Goal: Book appointment/travel/reservation

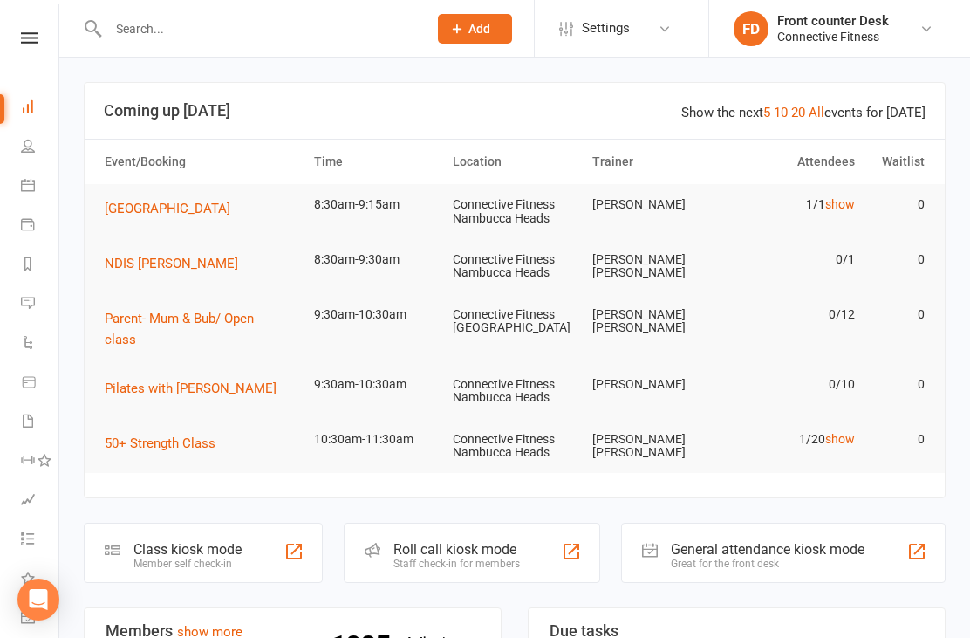
click at [843, 208] on link "show" at bounding box center [840, 204] width 30 height 14
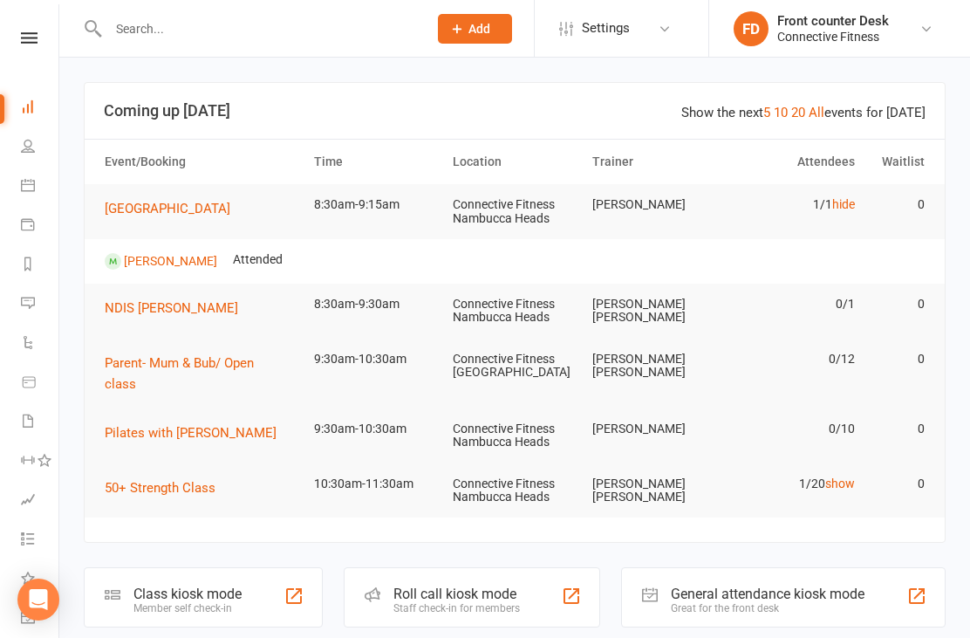
click at [839, 218] on td "1/1 hide" at bounding box center [793, 204] width 140 height 41
click at [844, 208] on link "hide" at bounding box center [843, 204] width 23 height 14
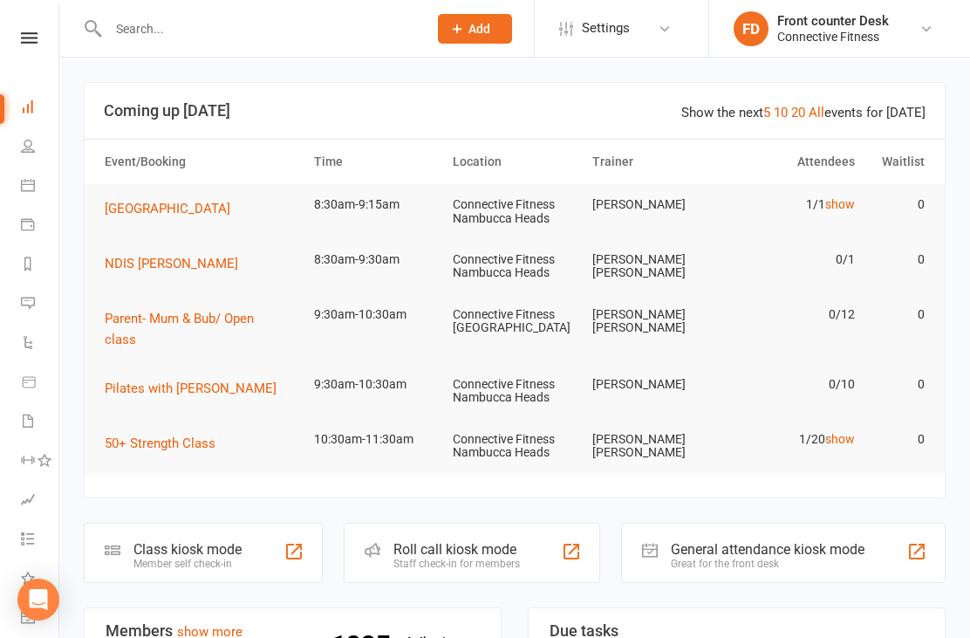
click at [25, 198] on link "Calendar" at bounding box center [40, 186] width 39 height 39
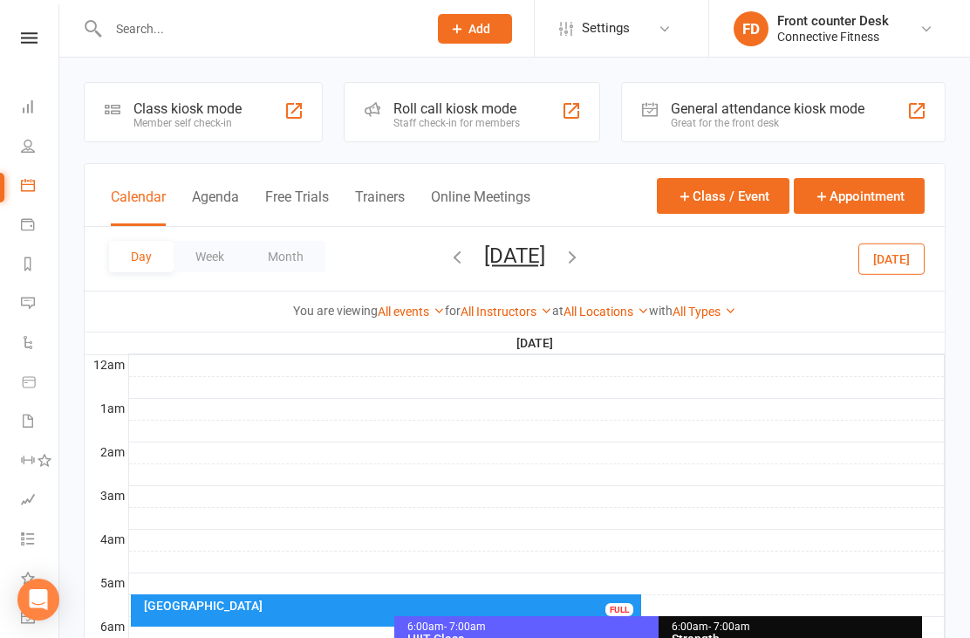
click at [448, 261] on icon "button" at bounding box center [457, 256] width 19 height 19
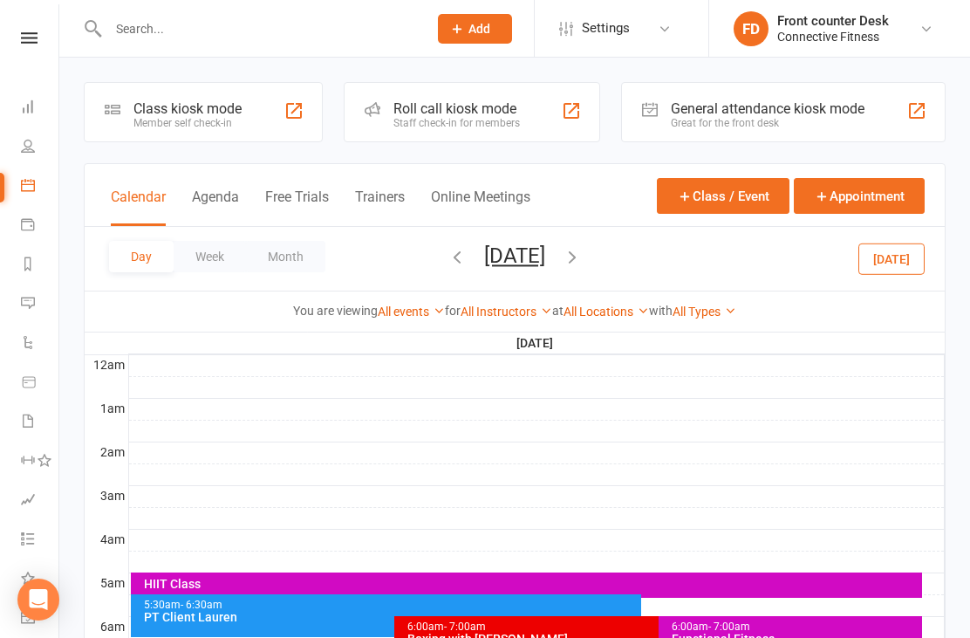
click at [582, 258] on icon "button" at bounding box center [572, 256] width 19 height 19
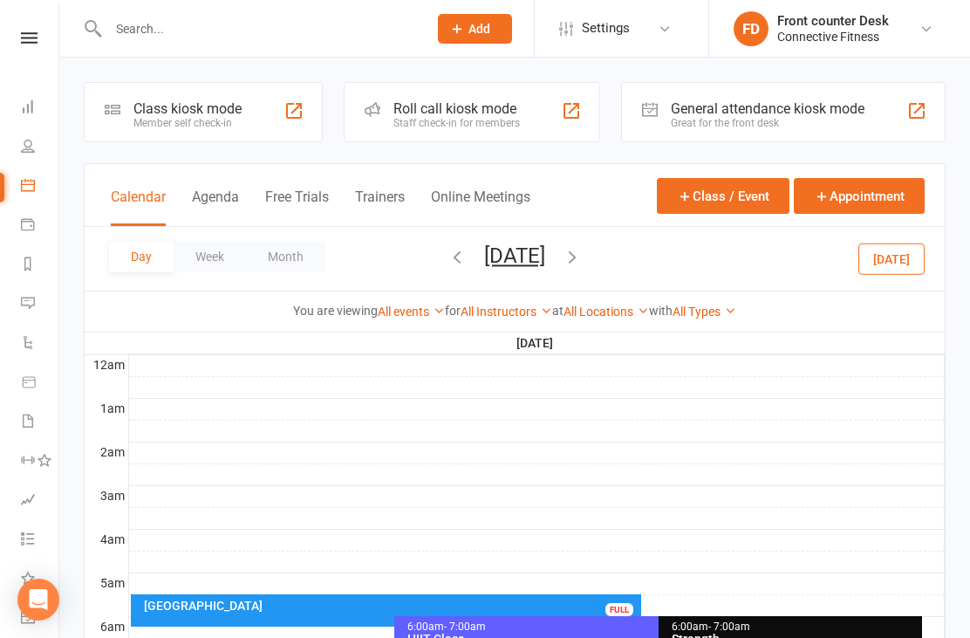
click at [582, 260] on icon "button" at bounding box center [572, 256] width 19 height 19
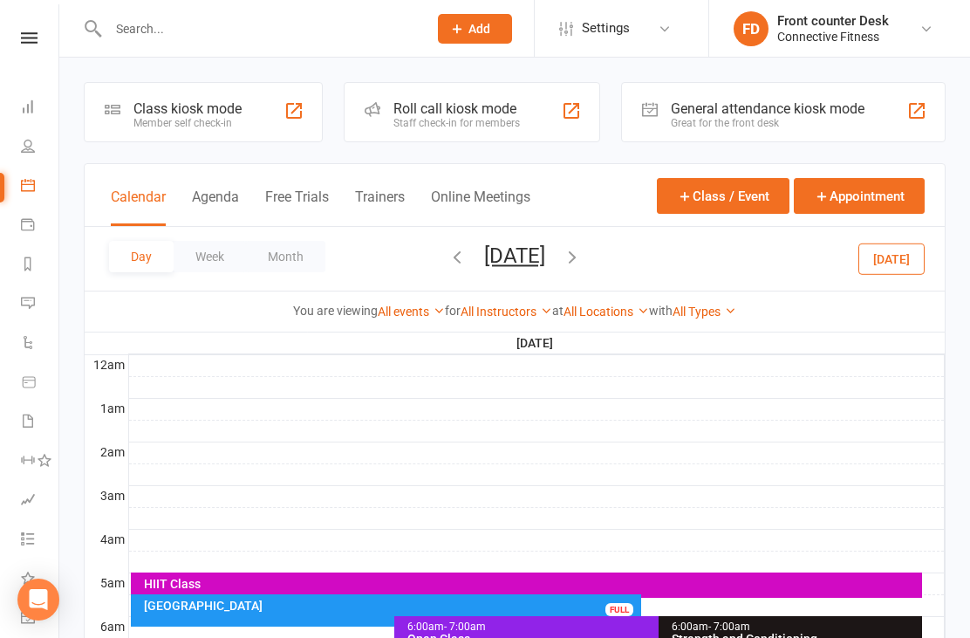
click at [662, 265] on div "Day Week Month Friday, Sep 12, 2025 September 2025 Sun Mon Tue Wed Thu Fri Sat …" at bounding box center [515, 259] width 860 height 64
click at [653, 256] on div "Day Week Month Friday, Sep 12, 2025 September 2025 Sun Mon Tue Wed Thu Fri Sat …" at bounding box center [515, 259] width 860 height 64
click at [582, 262] on icon "button" at bounding box center [572, 256] width 19 height 19
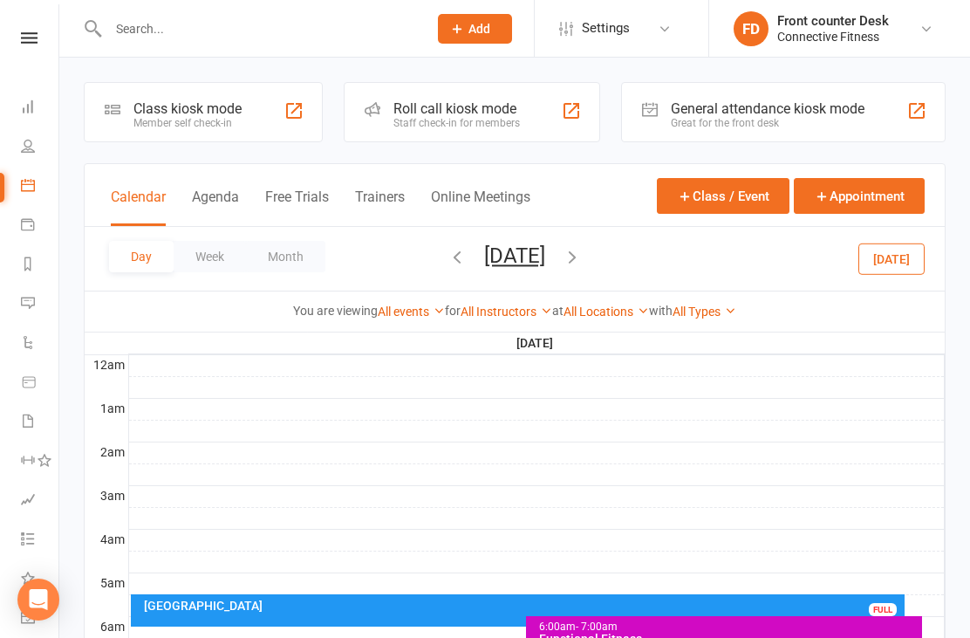
click at [582, 263] on icon "button" at bounding box center [572, 256] width 19 height 19
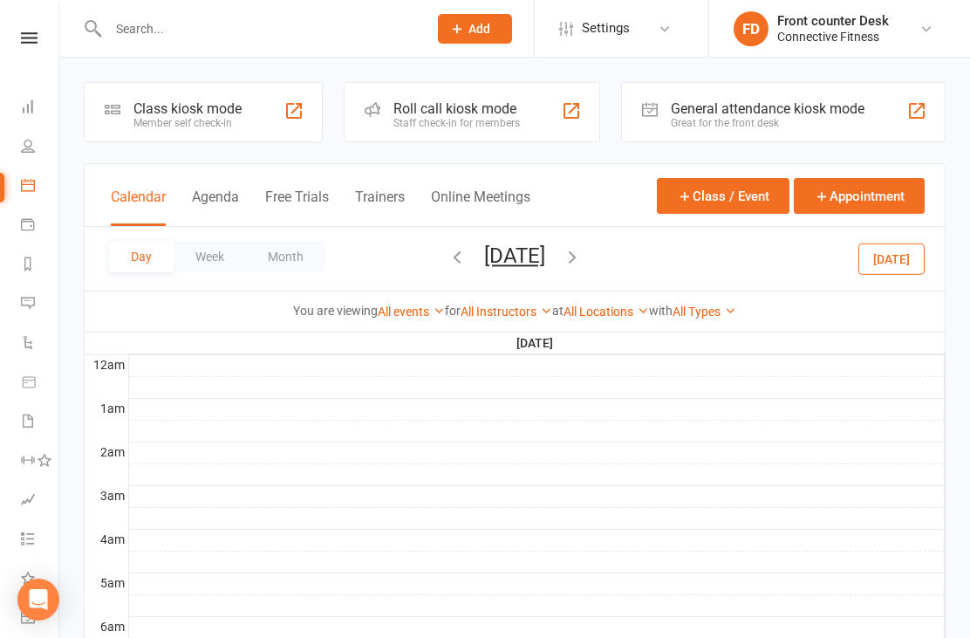
click at [582, 263] on icon "button" at bounding box center [572, 256] width 19 height 19
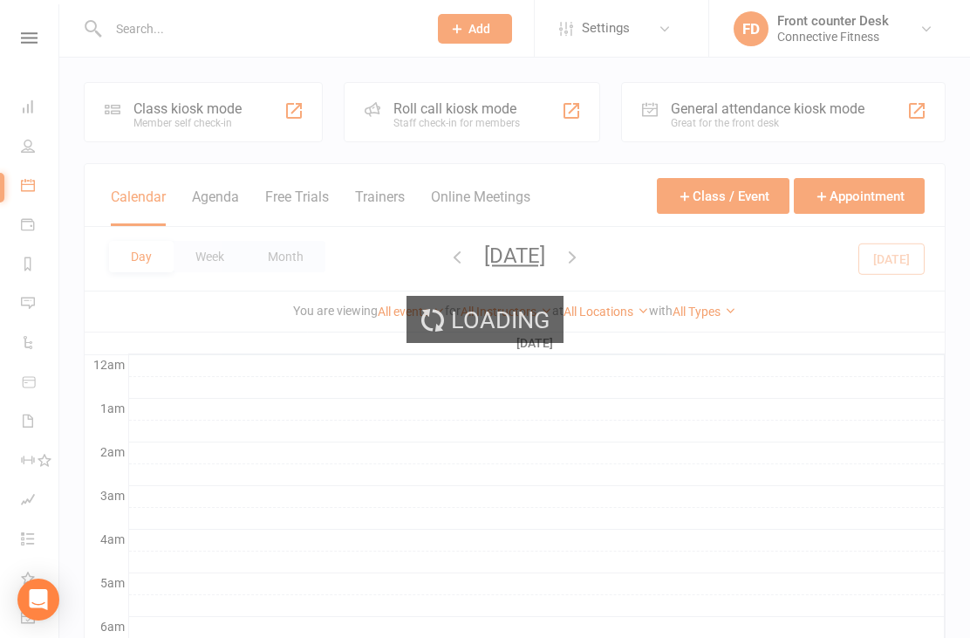
click at [582, 261] on icon "button" at bounding box center [572, 256] width 19 height 19
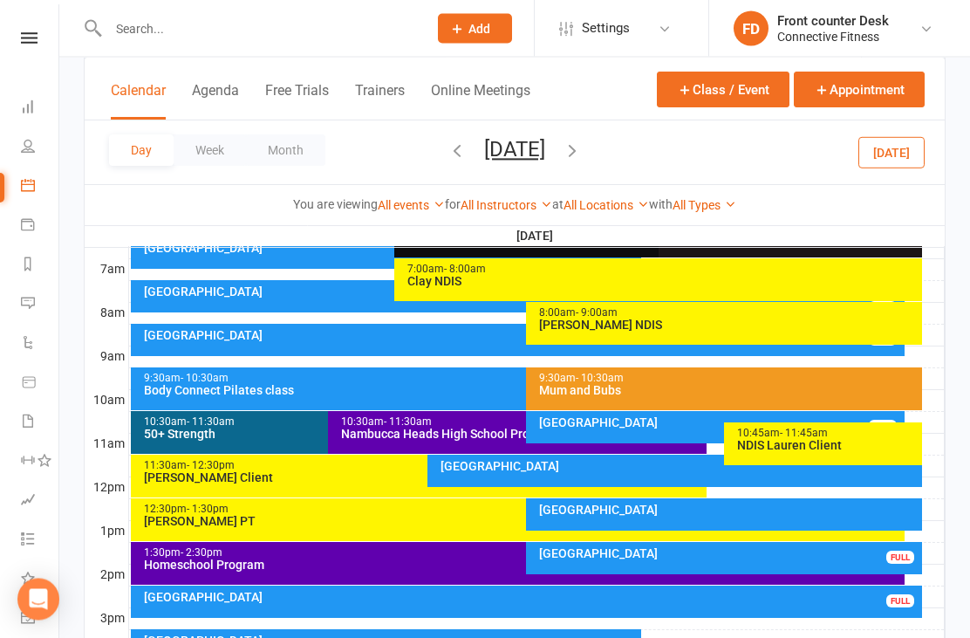
click at [457, 326] on div "Recovery Centre FULL" at bounding box center [518, 341] width 775 height 32
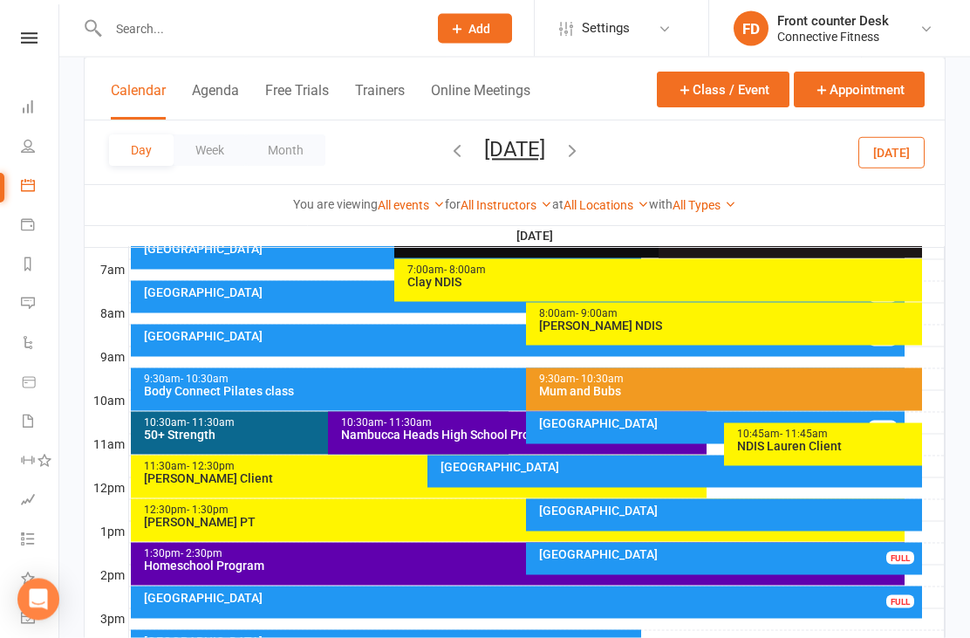
scroll to position [401, 0]
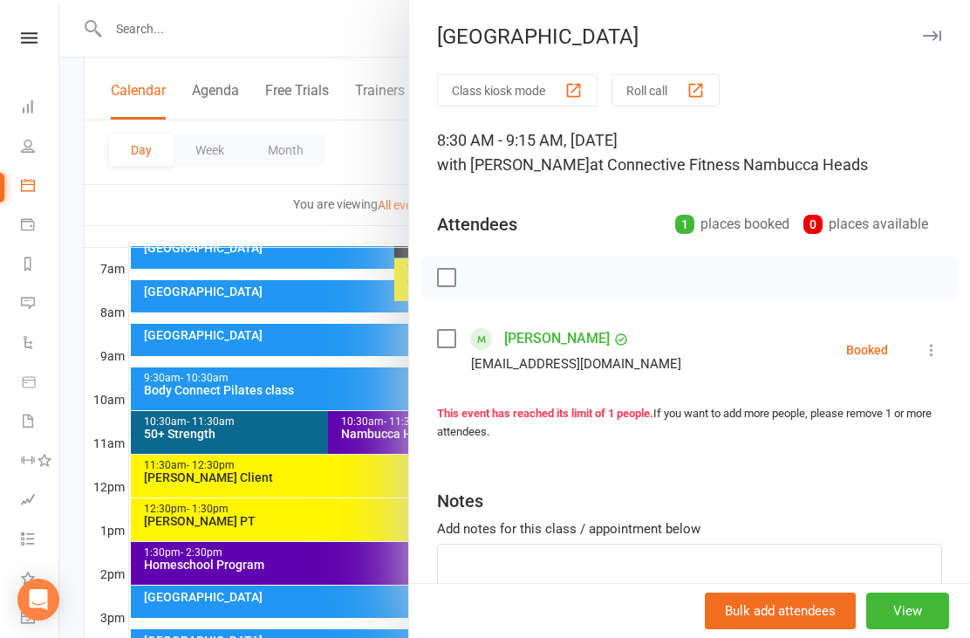
click at [262, 238] on div at bounding box center [514, 319] width 911 height 638
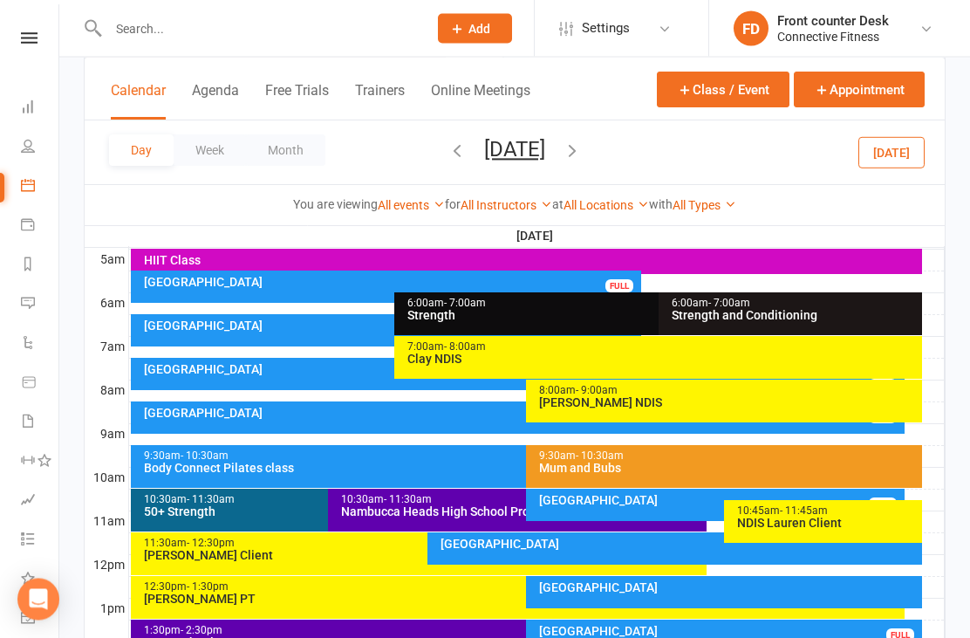
scroll to position [324, 0]
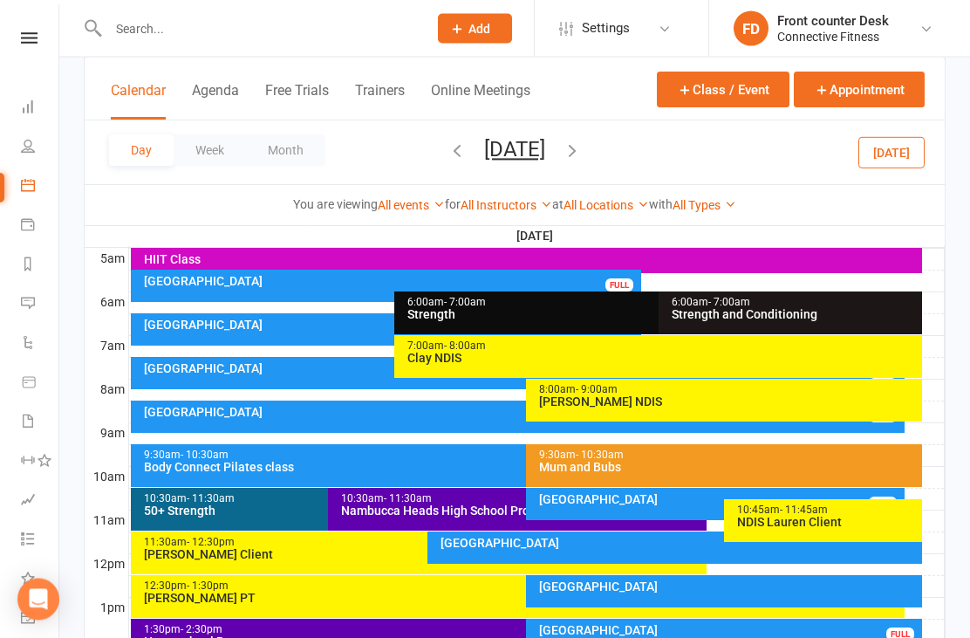
click at [270, 371] on div "[GEOGRAPHIC_DATA]" at bounding box center [522, 369] width 759 height 12
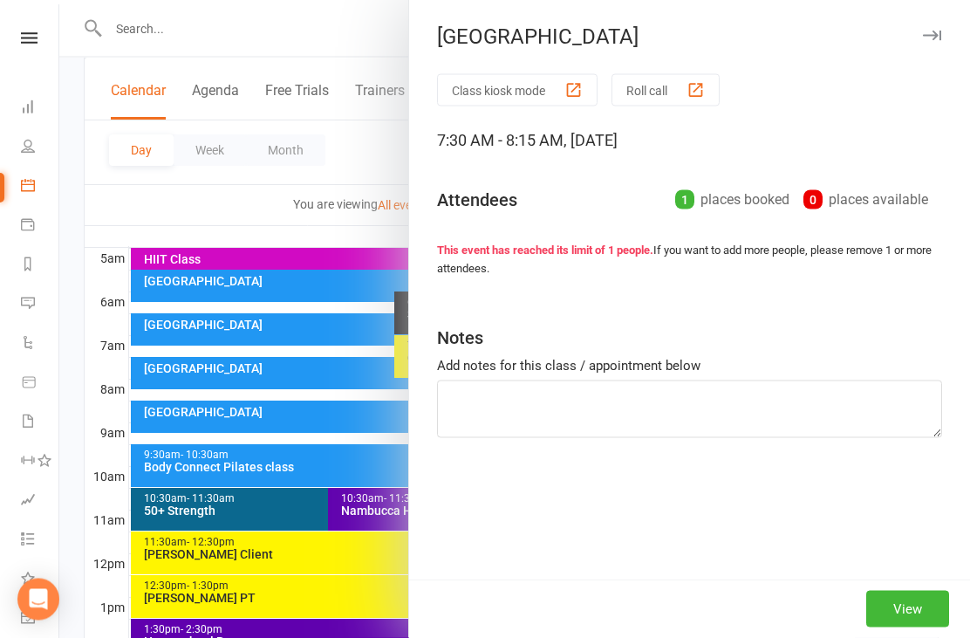
scroll to position [325, 0]
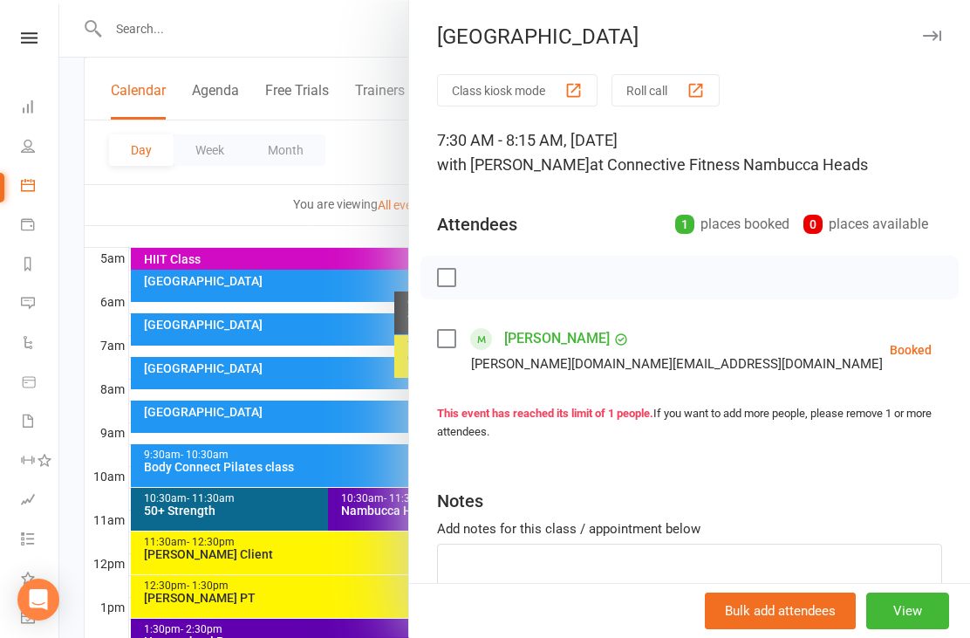
click at [277, 208] on div at bounding box center [514, 319] width 911 height 638
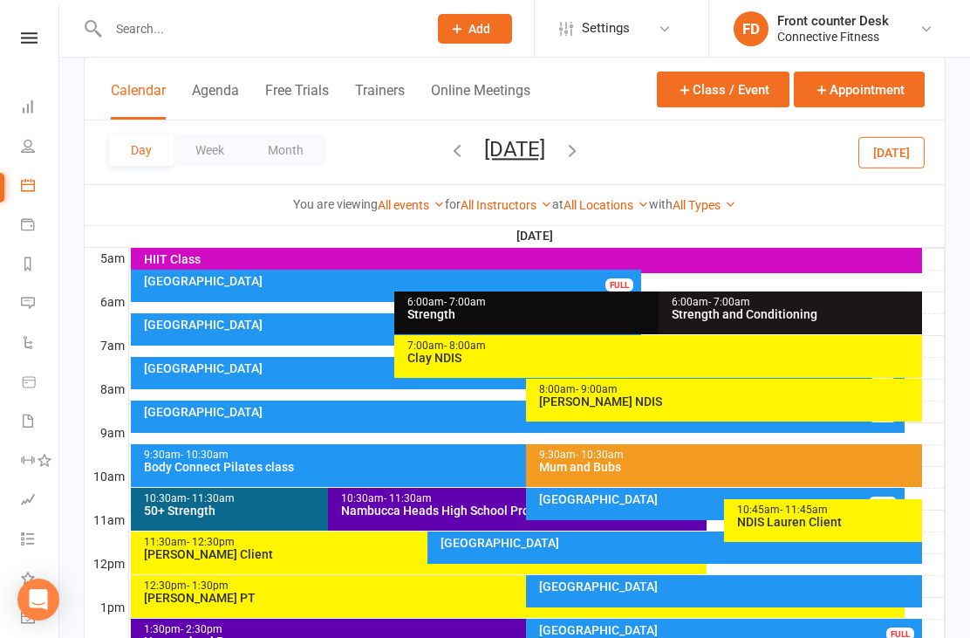
click at [666, 139] on div "Day Week Month Tuesday, Sep 16, 2025 September 2025 Sun Mon Tue Wed Thu Fri Sat…" at bounding box center [515, 152] width 860 height 64
click at [666, 160] on div "Day Week Month Tuesday, Sep 16, 2025 September 2025 Sun Mon Tue Wed Thu Fri Sat…" at bounding box center [515, 152] width 860 height 64
click at [582, 150] on icon "button" at bounding box center [572, 149] width 19 height 19
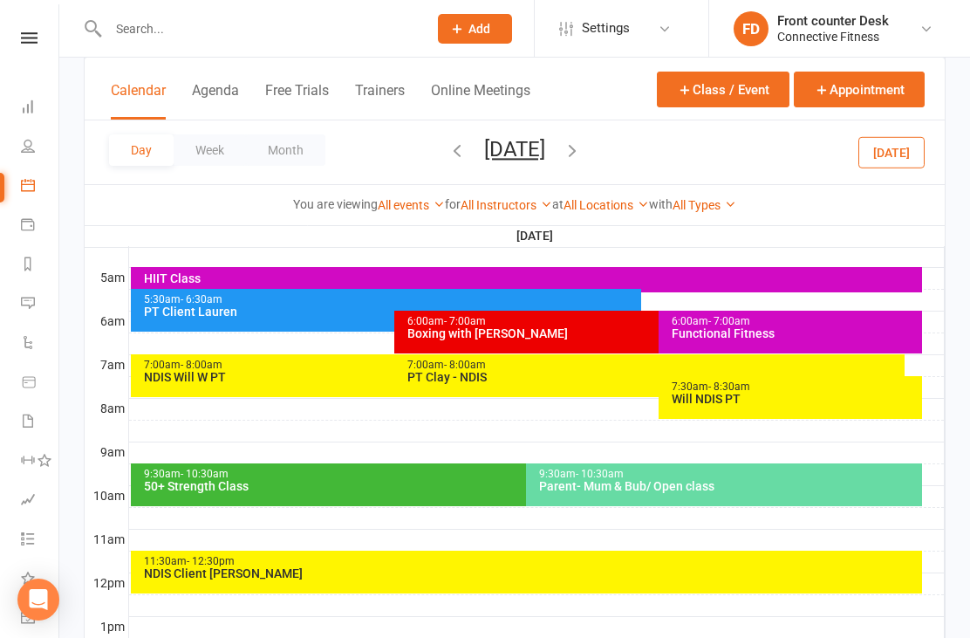
click at [635, 311] on div "6:00am - 7:00am Boxing with Corrine" at bounding box center [649, 332] width 510 height 43
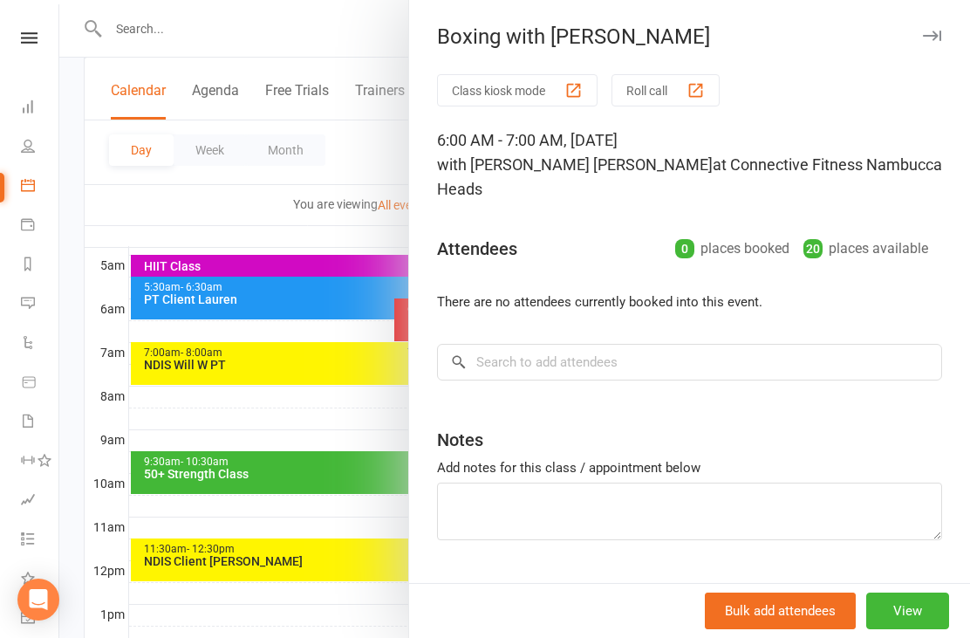
click at [336, 635] on div at bounding box center [514, 319] width 911 height 638
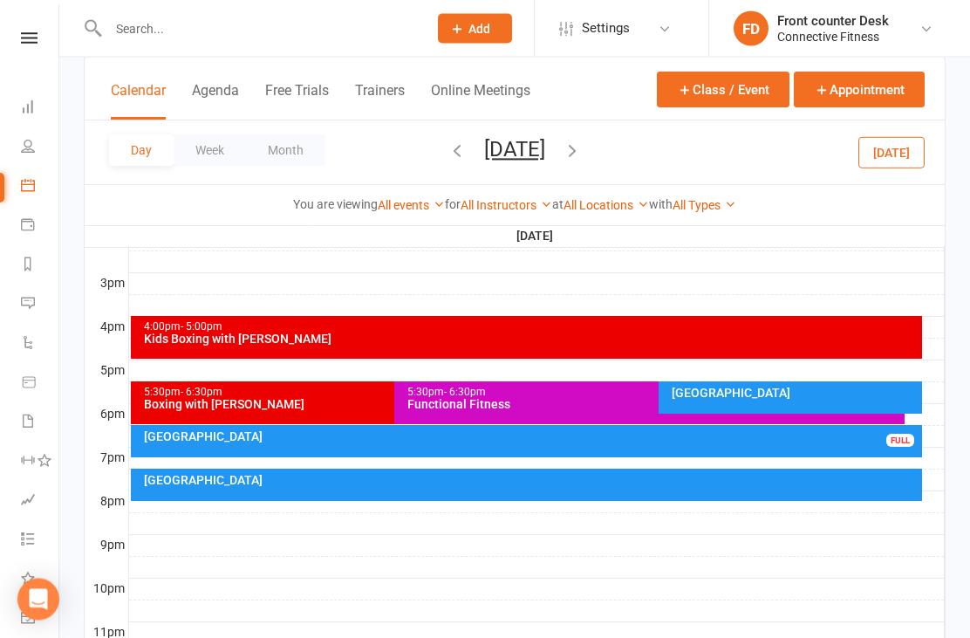
click at [791, 393] on div "[GEOGRAPHIC_DATA]" at bounding box center [795, 393] width 249 height 12
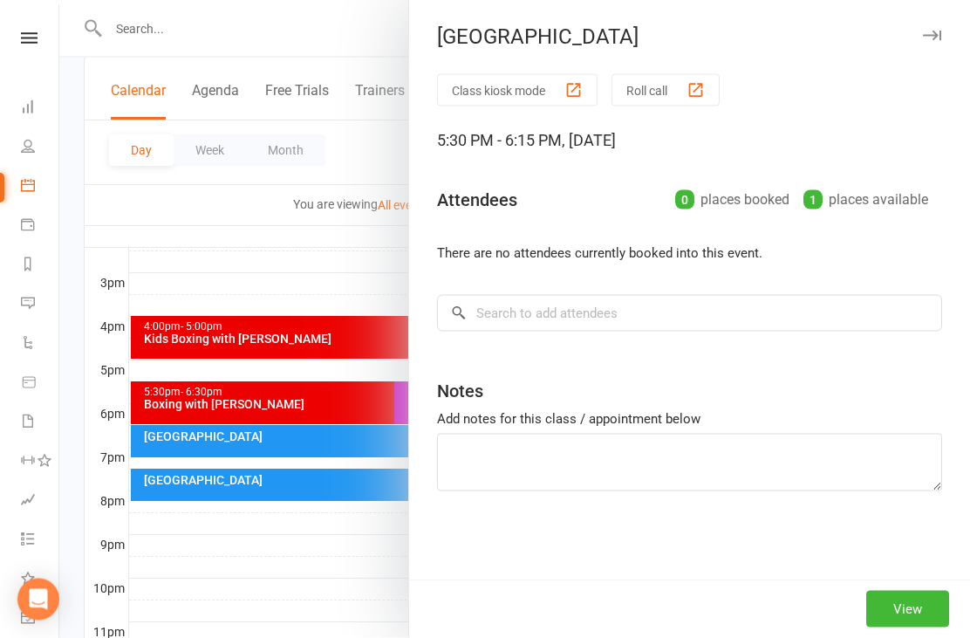
scroll to position [736, 0]
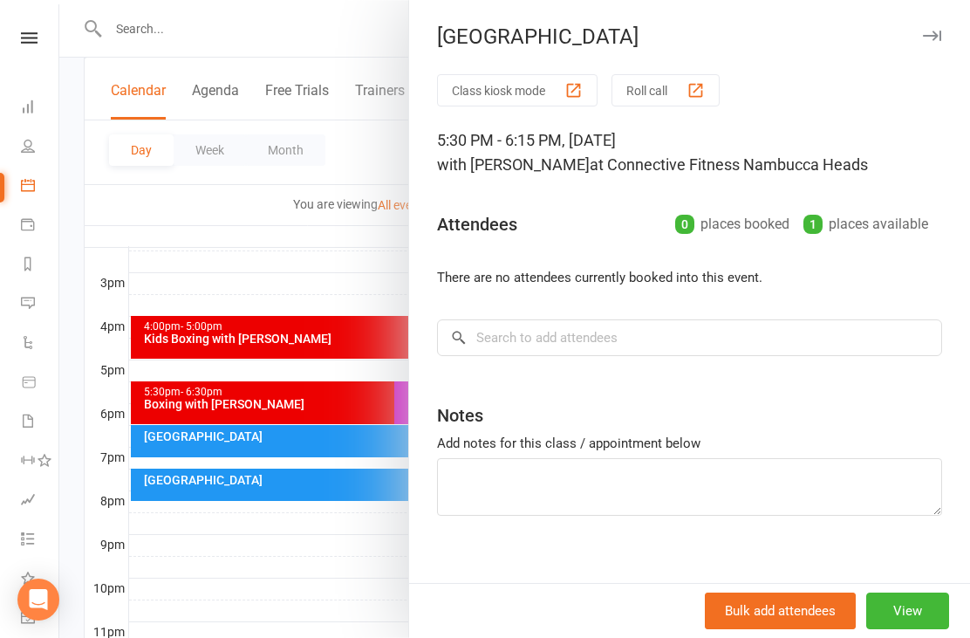
click at [352, 598] on div at bounding box center [514, 319] width 911 height 638
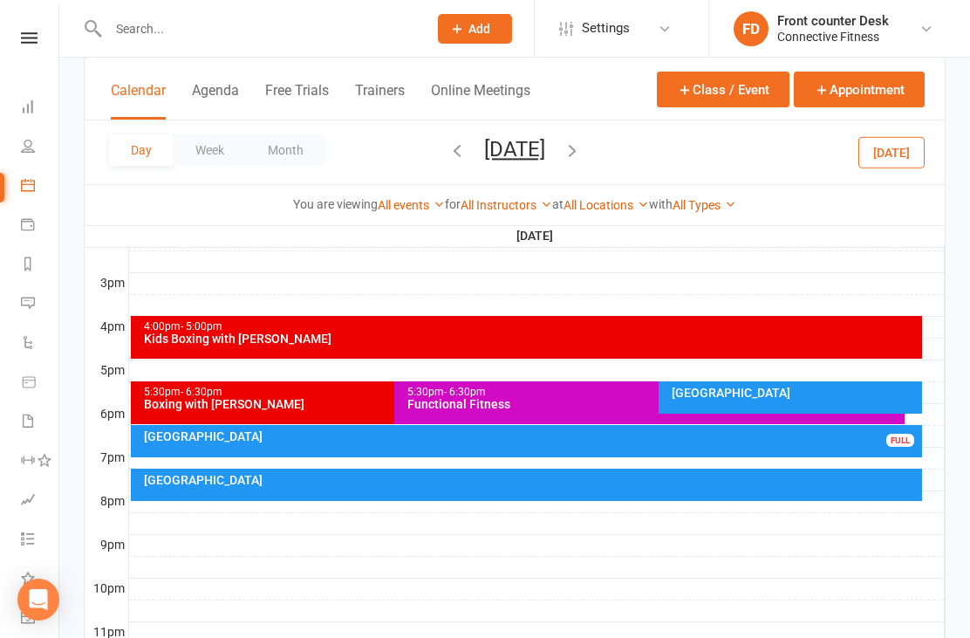
click at [448, 147] on icon "button" at bounding box center [457, 149] width 19 height 19
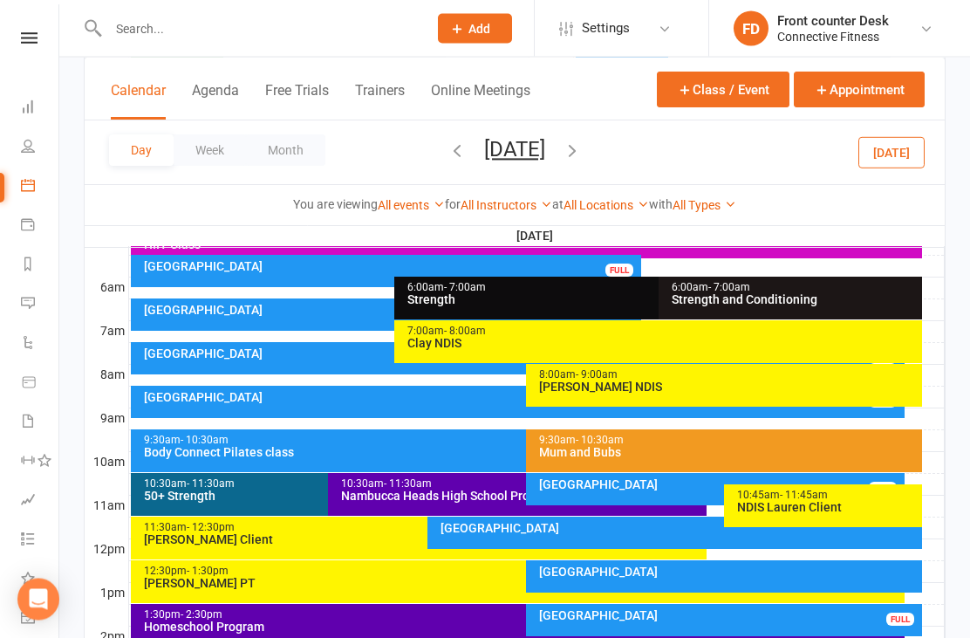
click at [147, 400] on div "[GEOGRAPHIC_DATA]" at bounding box center [522, 398] width 759 height 12
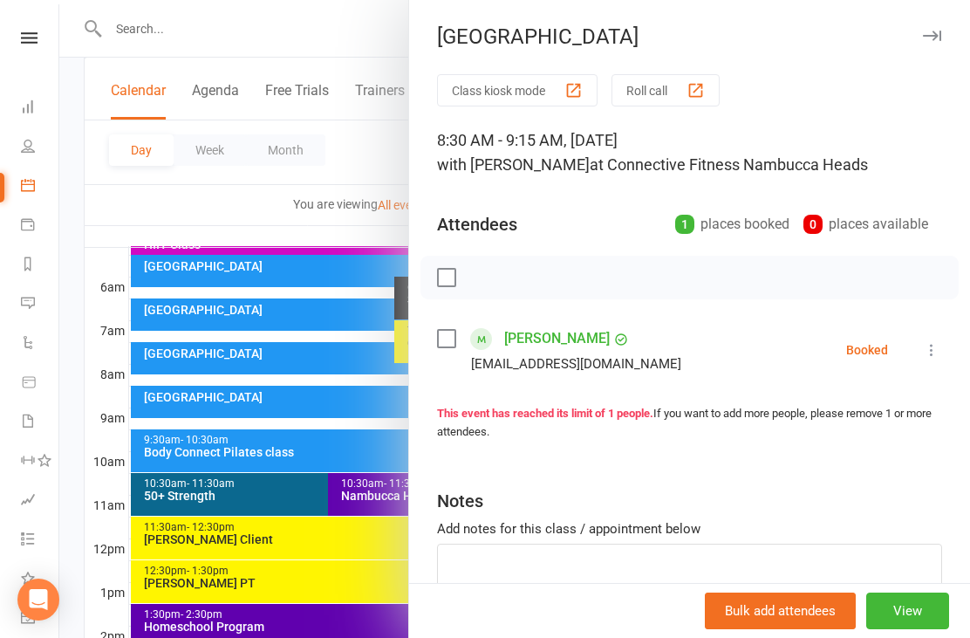
click at [99, 353] on div at bounding box center [514, 319] width 911 height 638
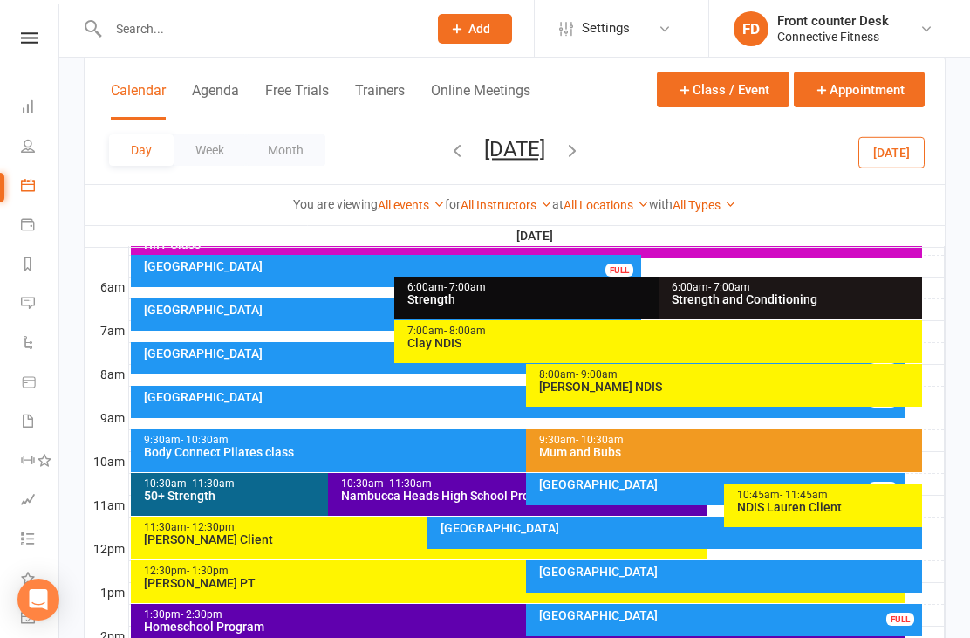
click at [177, 410] on div "Recovery Centre FULL" at bounding box center [518, 402] width 775 height 32
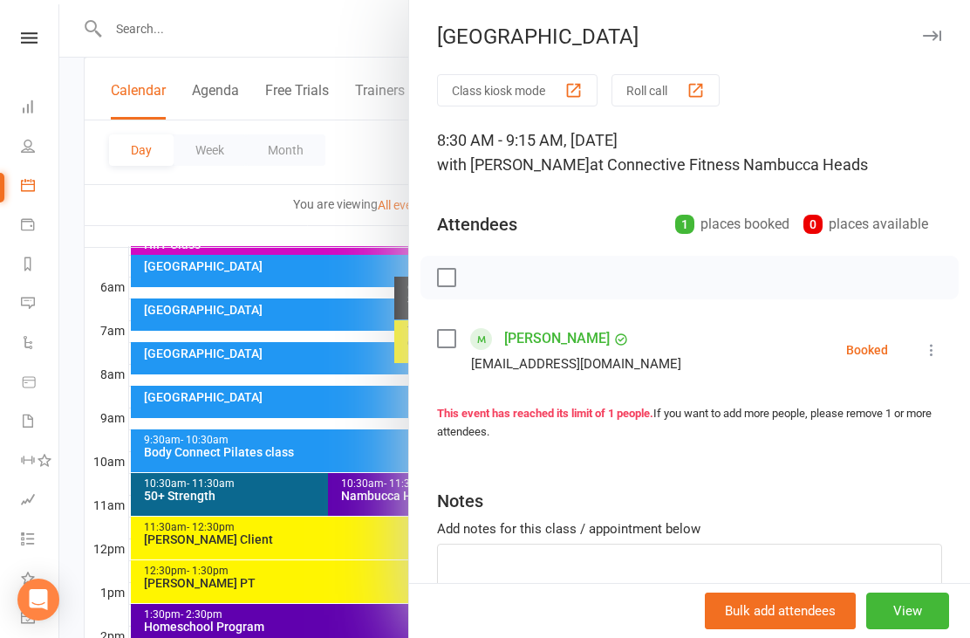
click at [60, 292] on div at bounding box center [514, 319] width 911 height 638
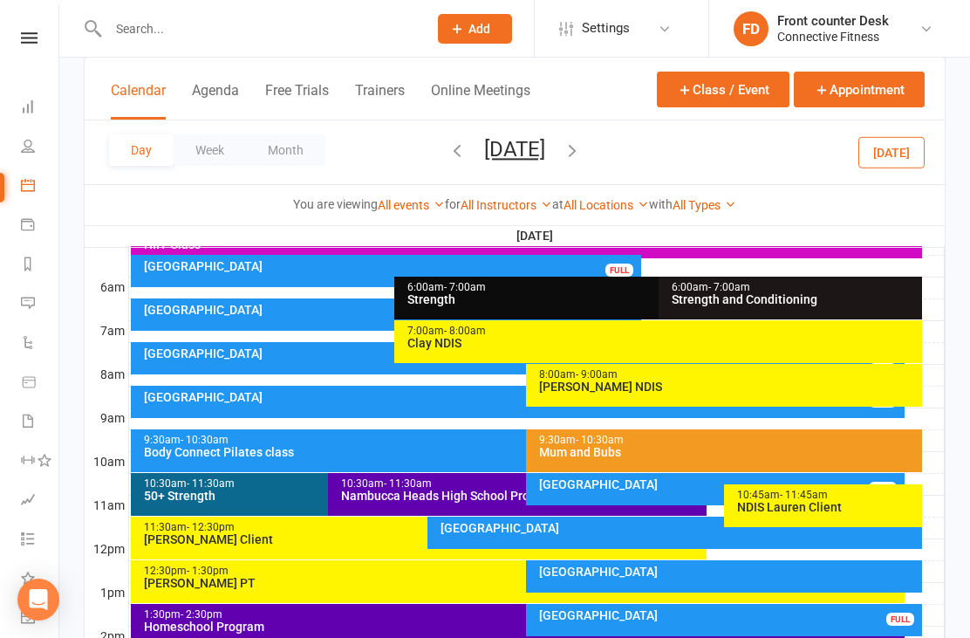
click at [582, 147] on icon "button" at bounding box center [572, 149] width 19 height 19
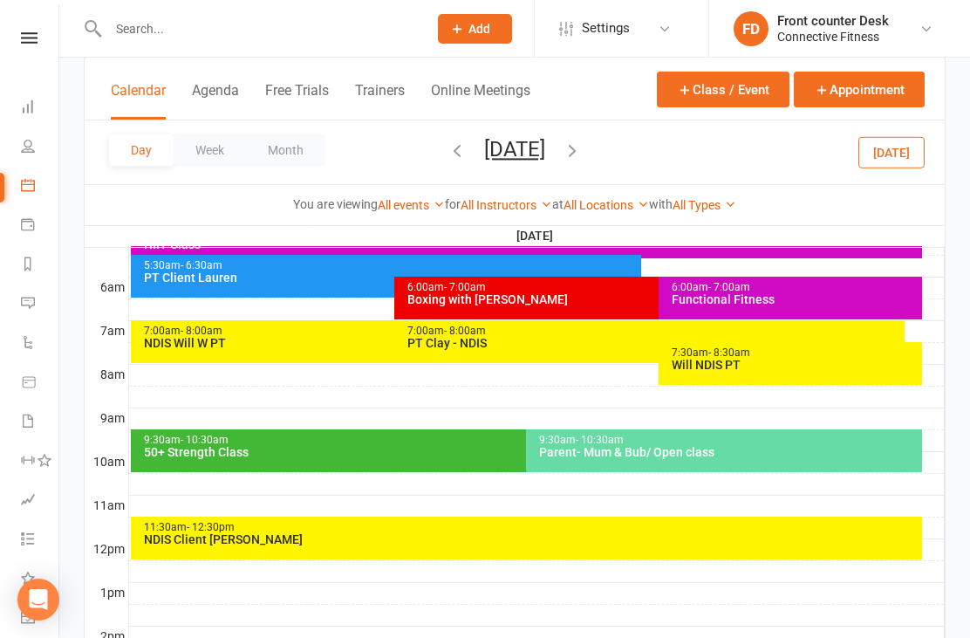
click at [582, 145] on icon "button" at bounding box center [572, 149] width 19 height 19
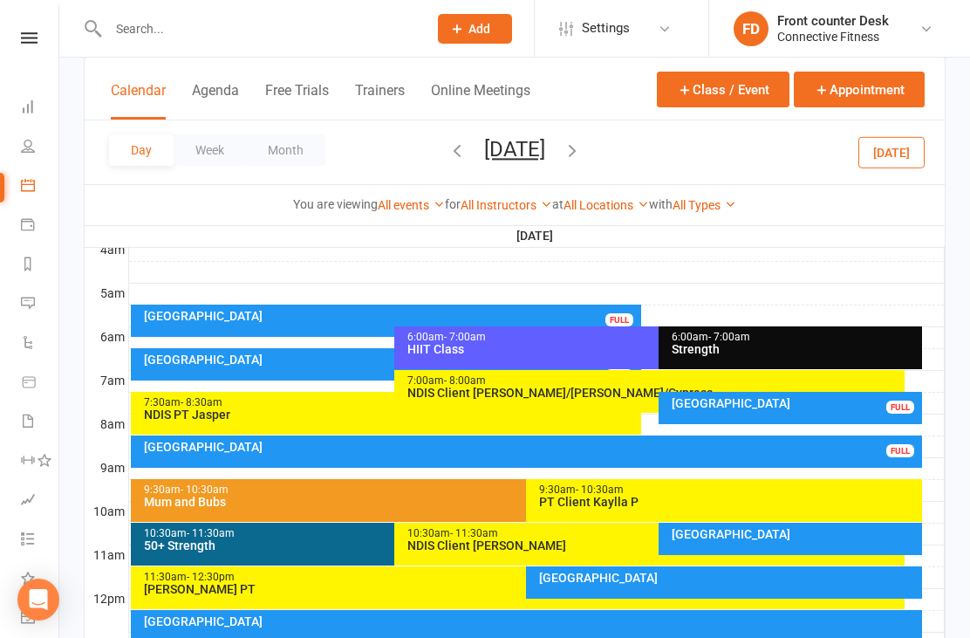
scroll to position [289, 0]
click at [844, 438] on div "Recovery Centre FULL" at bounding box center [527, 452] width 792 height 32
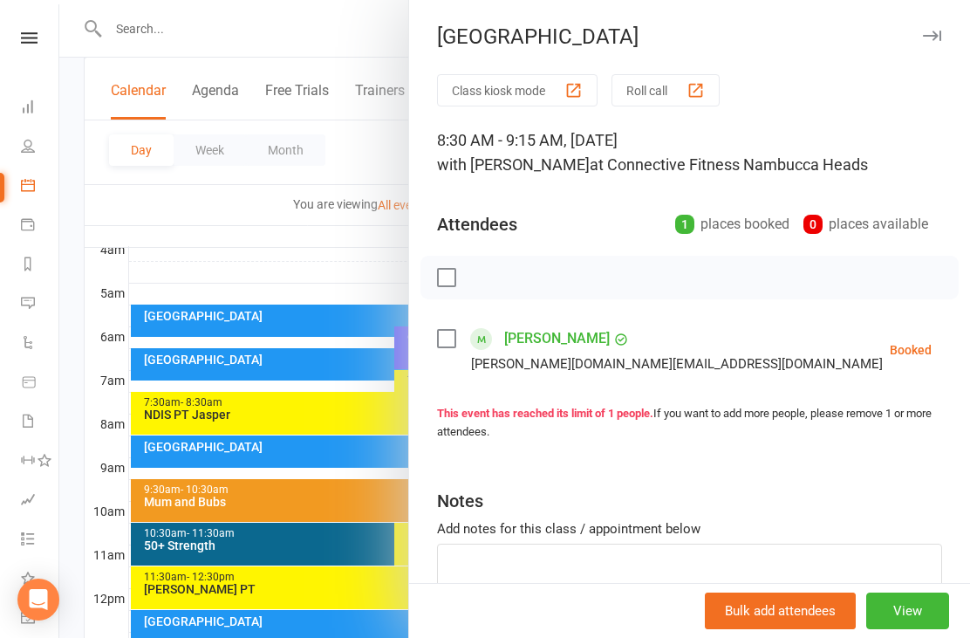
click at [372, 268] on div at bounding box center [514, 319] width 911 height 638
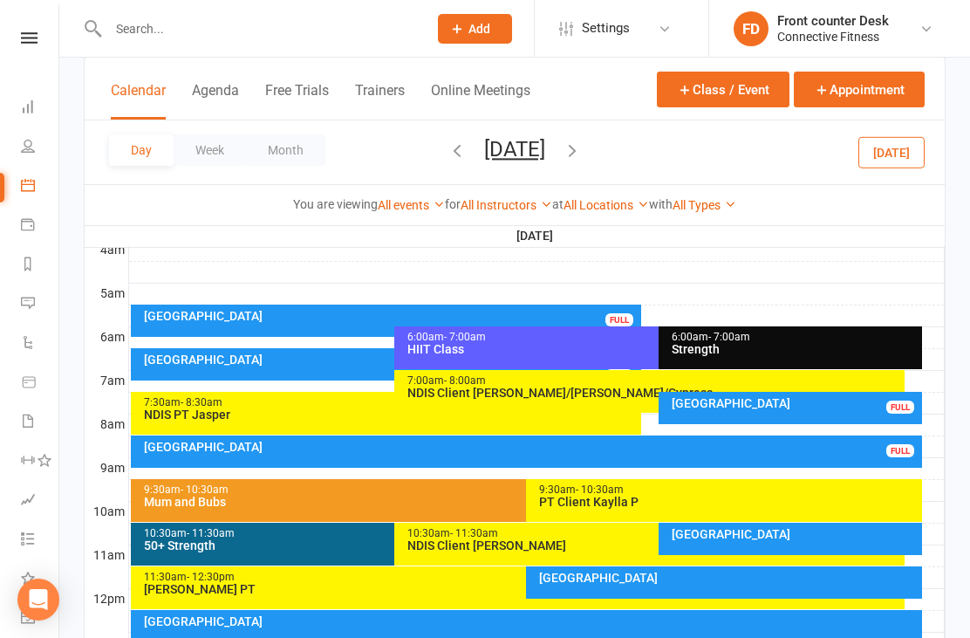
click at [582, 147] on icon "button" at bounding box center [572, 149] width 19 height 19
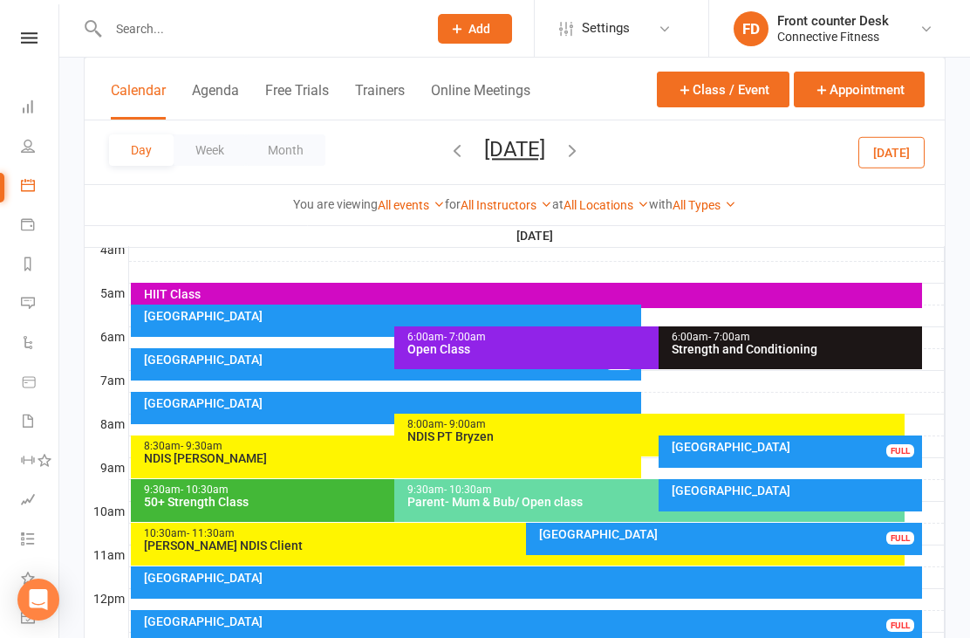
click at [582, 147] on icon "button" at bounding box center [572, 149] width 19 height 19
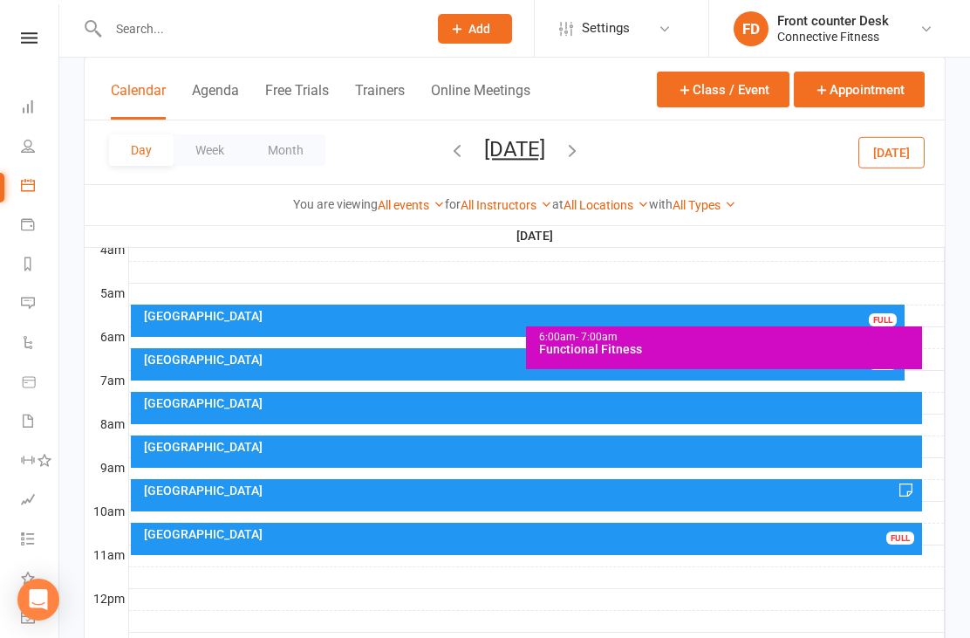
click at [582, 149] on icon "button" at bounding box center [572, 149] width 19 height 19
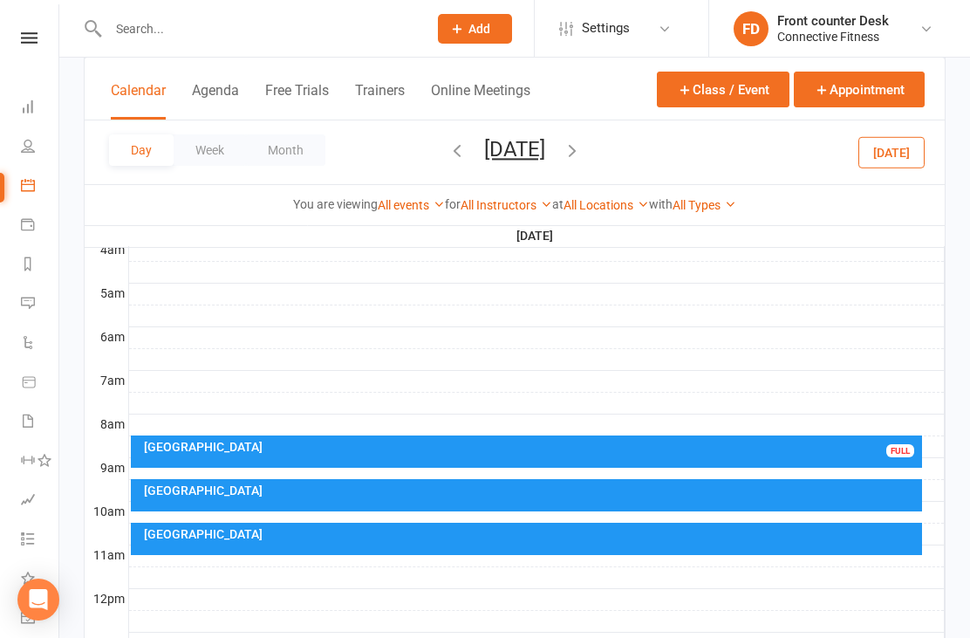
click at [662, 157] on div "Day Week Month Sunday, Sep 21, 2025 September 2025 Sun Mon Tue Wed Thu Fri Sat …" at bounding box center [515, 152] width 860 height 64
click at [582, 155] on icon "button" at bounding box center [572, 149] width 19 height 19
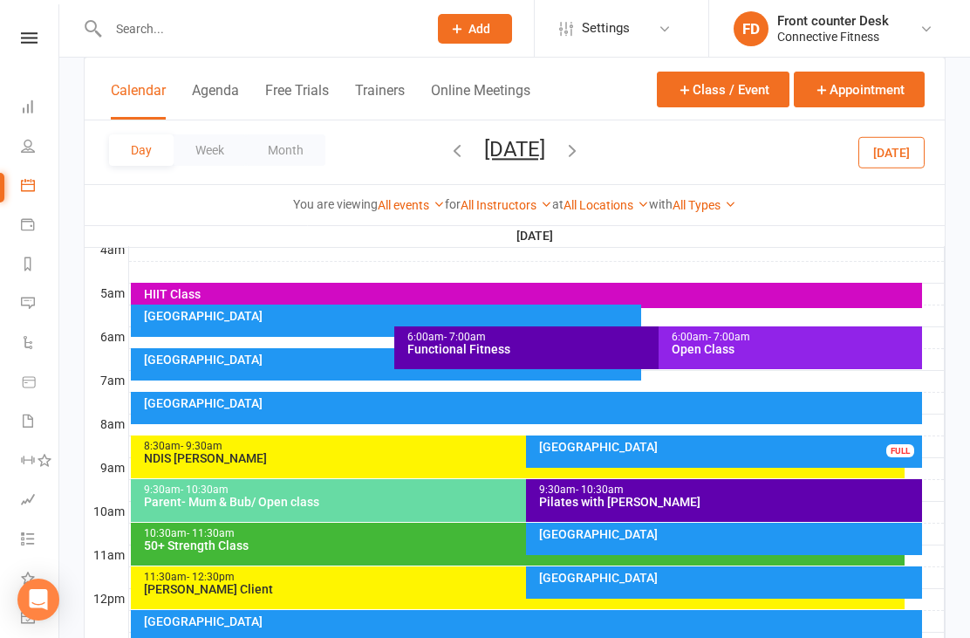
click at [582, 152] on icon "button" at bounding box center [572, 149] width 19 height 19
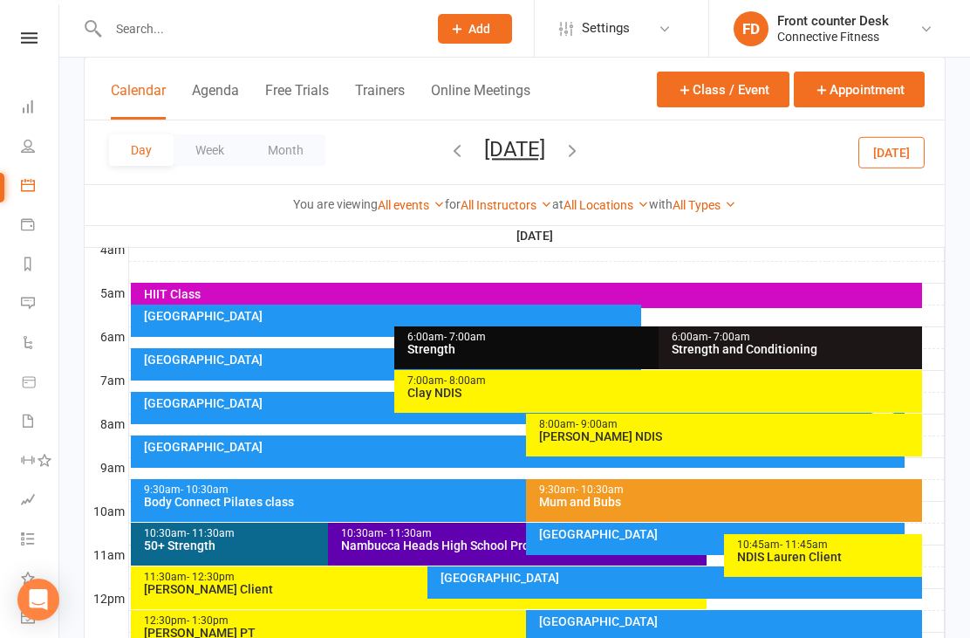
click at [665, 148] on div "Day Week Month Tuesday, Sep 23, 2025 September 2025 Sun Mon Tue Wed Thu Fri Sat…" at bounding box center [515, 152] width 860 height 64
click at [582, 142] on icon "button" at bounding box center [572, 149] width 19 height 19
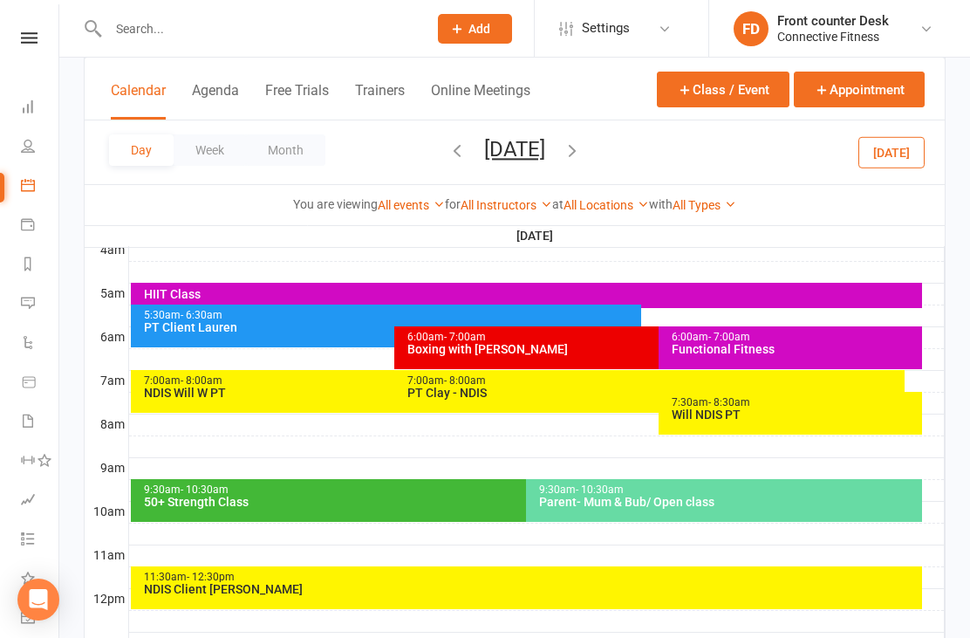
click at [582, 158] on icon "button" at bounding box center [572, 149] width 19 height 19
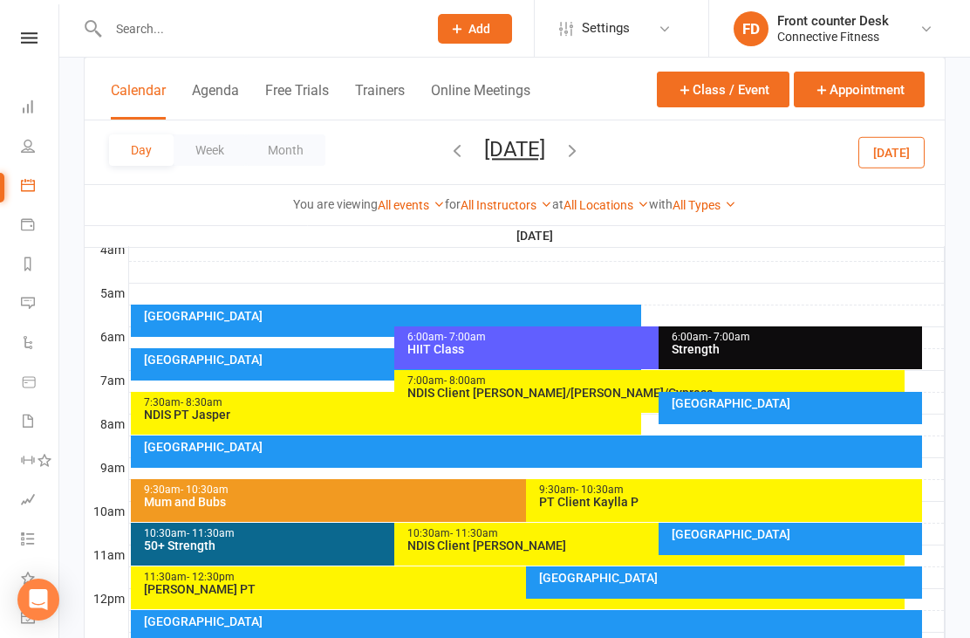
click at [793, 442] on div "[GEOGRAPHIC_DATA]" at bounding box center [531, 447] width 776 height 12
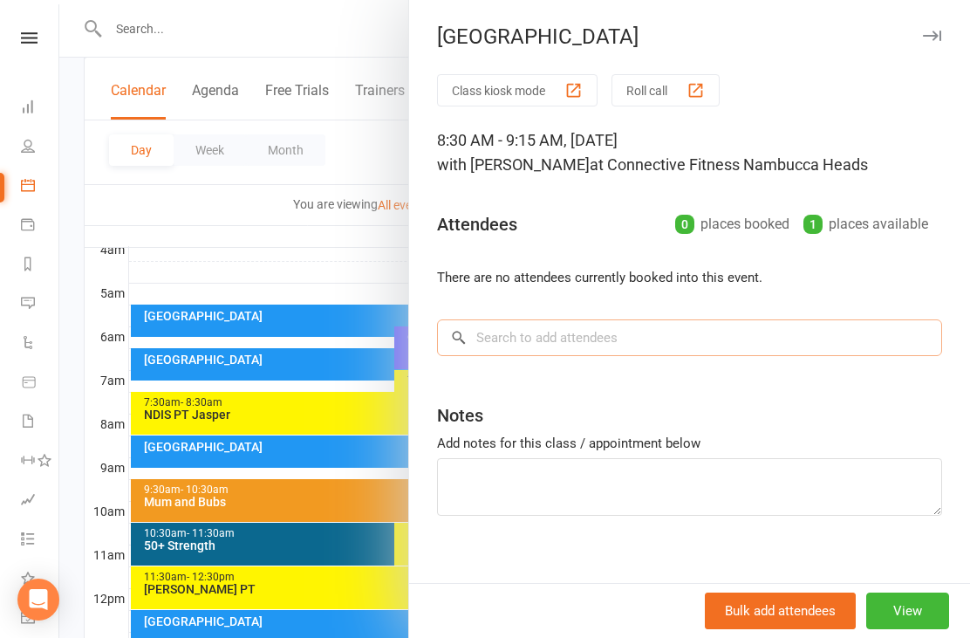
click at [647, 321] on input "search" at bounding box center [689, 337] width 505 height 37
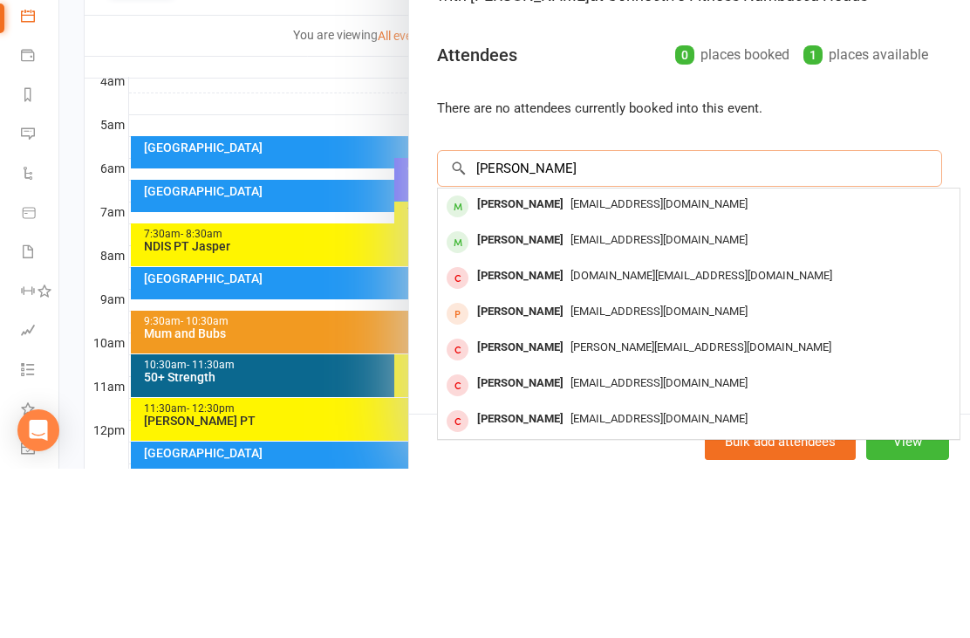
type input "Noah"
click at [540, 397] on div "[PERSON_NAME]" at bounding box center [520, 409] width 100 height 25
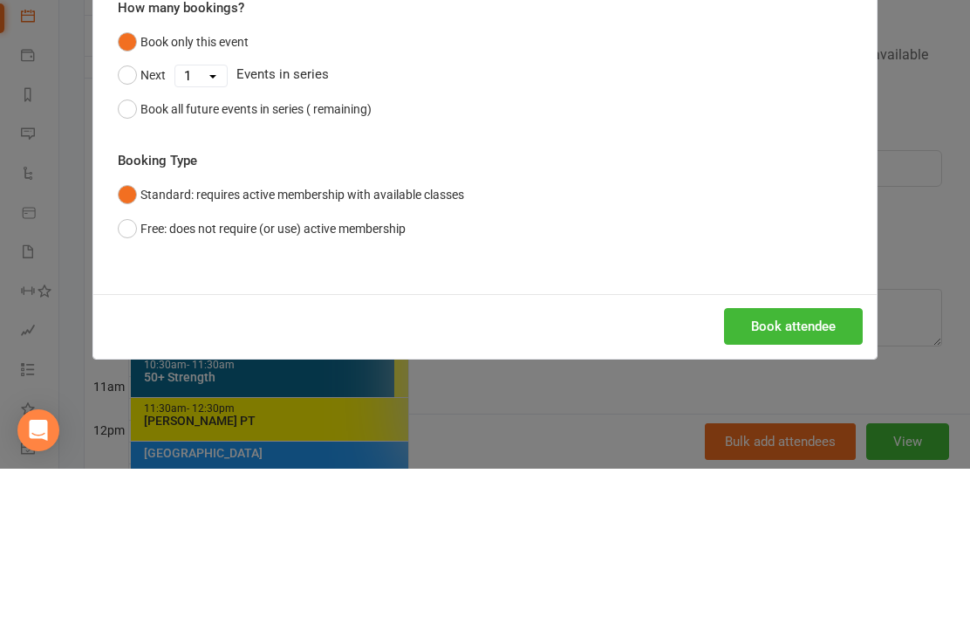
scroll to position [459, 0]
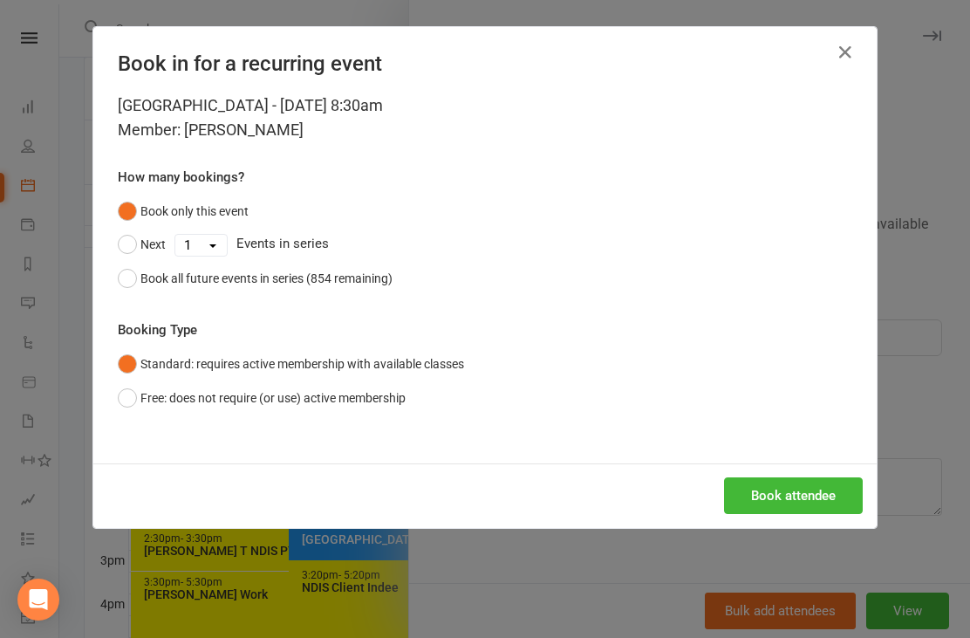
click at [839, 465] on div "Book attendee" at bounding box center [484, 495] width 783 height 65
click at [825, 483] on button "Book attendee" at bounding box center [793, 495] width 139 height 37
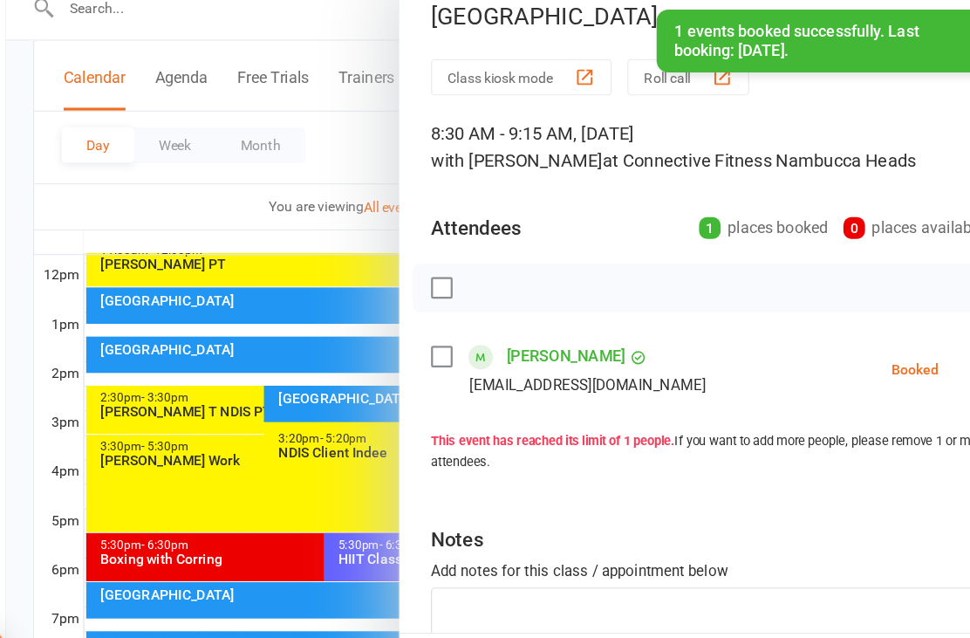
click at [309, 223] on div at bounding box center [514, 319] width 911 height 638
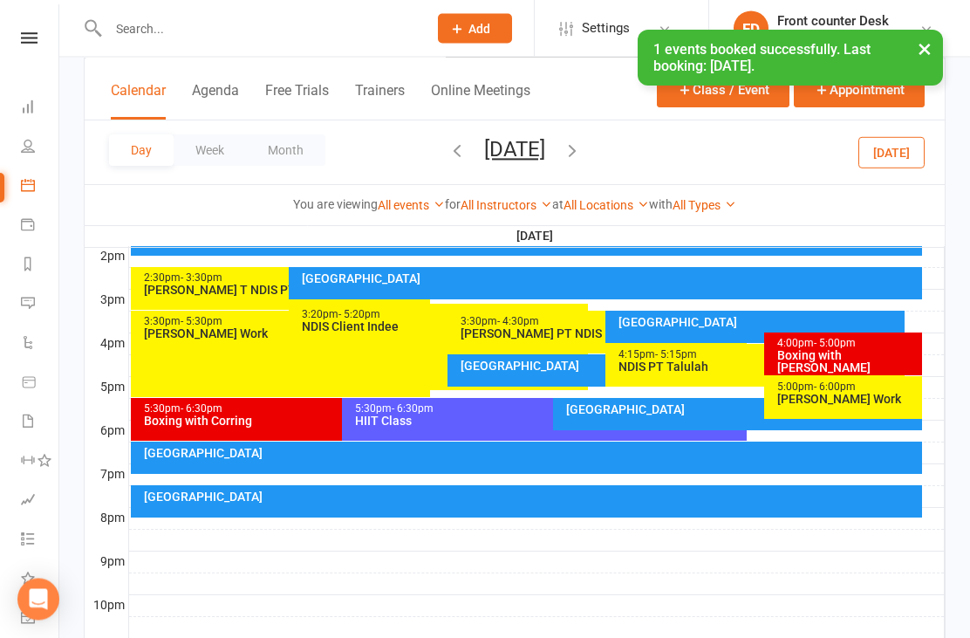
scroll to position [720, 0]
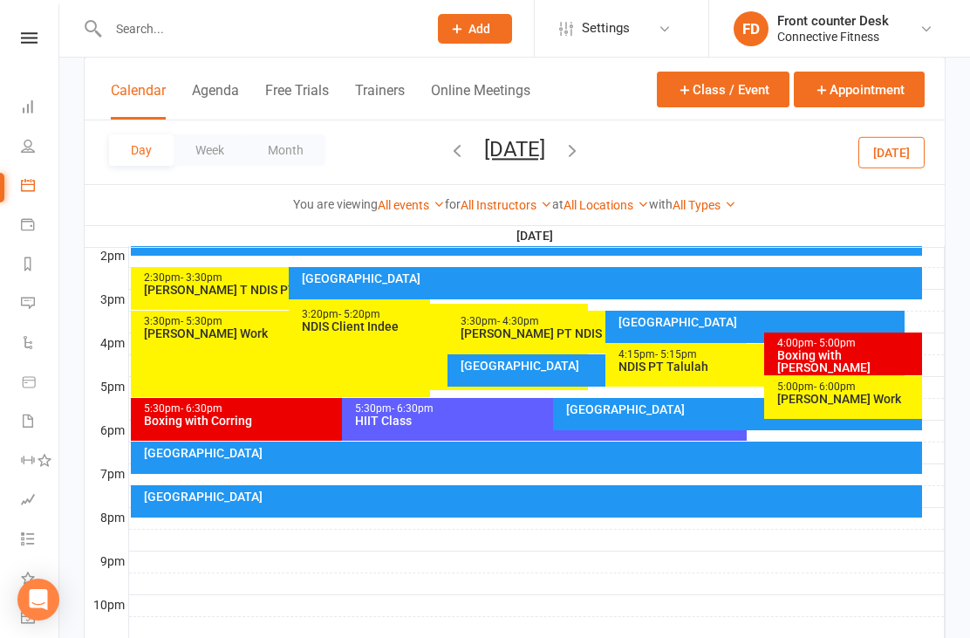
click at [23, 107] on icon at bounding box center [28, 106] width 14 height 14
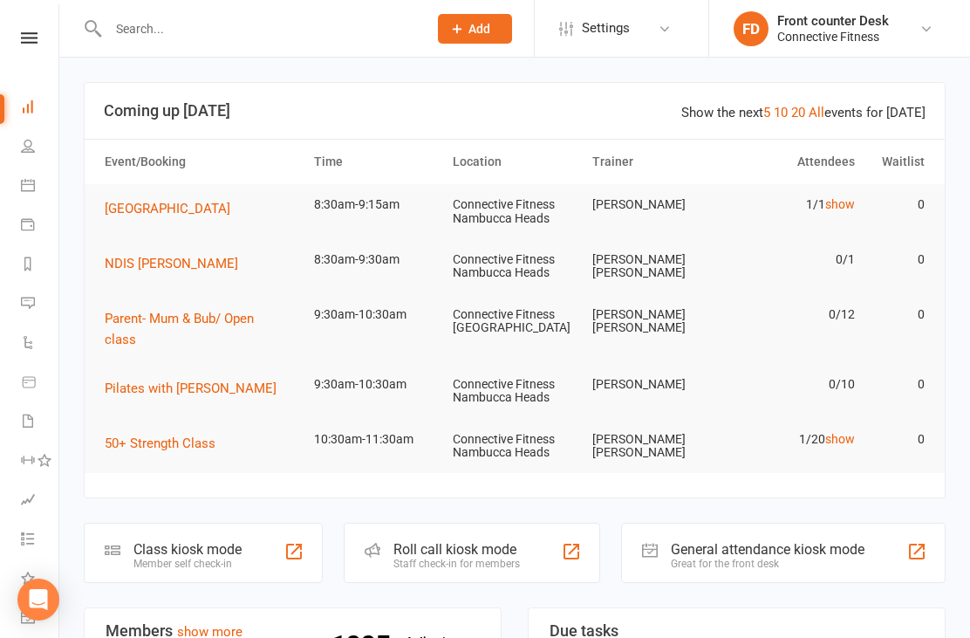
click at [865, 200] on td "0" at bounding box center [898, 204] width 70 height 41
click at [846, 207] on link "show" at bounding box center [840, 204] width 30 height 14
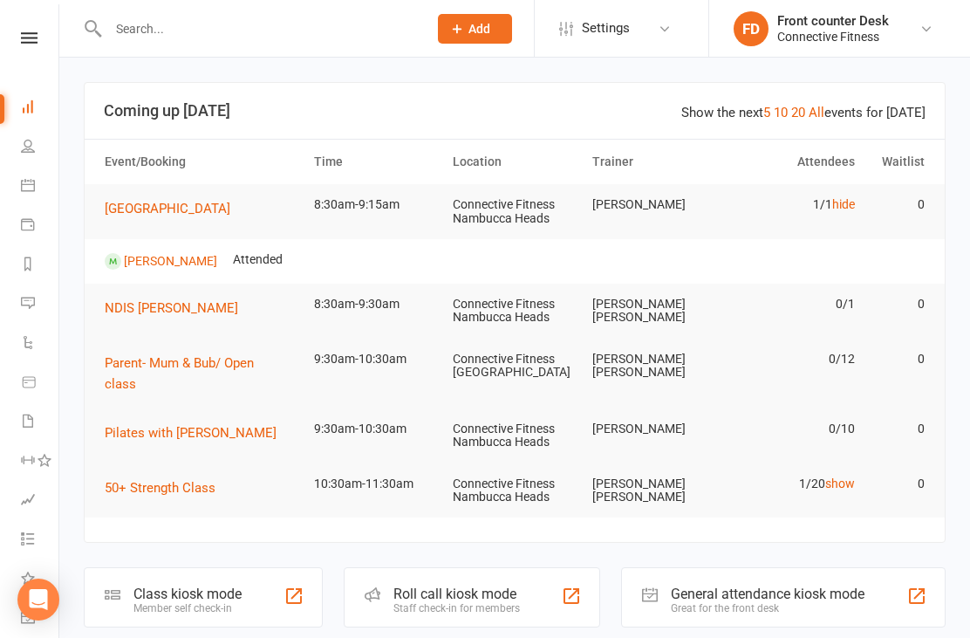
click at [850, 202] on link "hide" at bounding box center [843, 204] width 23 height 14
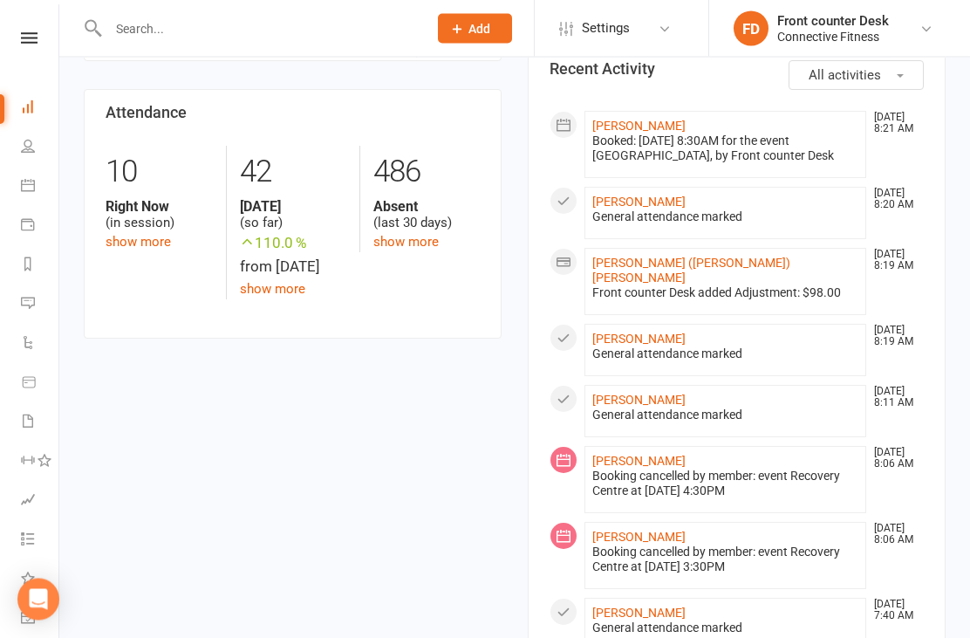
scroll to position [832, 0]
click at [664, 332] on link "[PERSON_NAME]" at bounding box center [638, 339] width 93 height 14
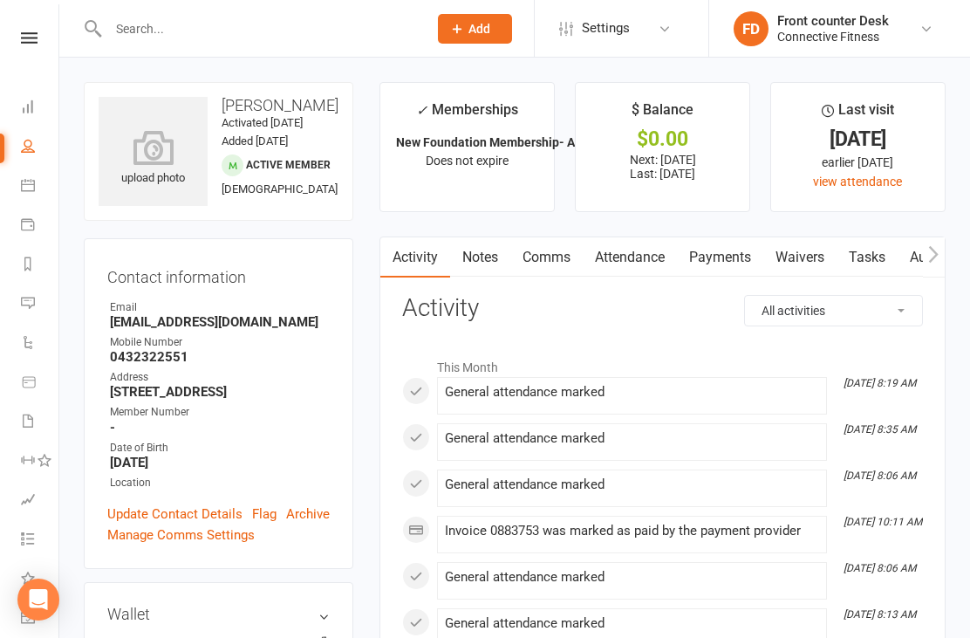
click at [24, 109] on icon at bounding box center [28, 106] width 14 height 14
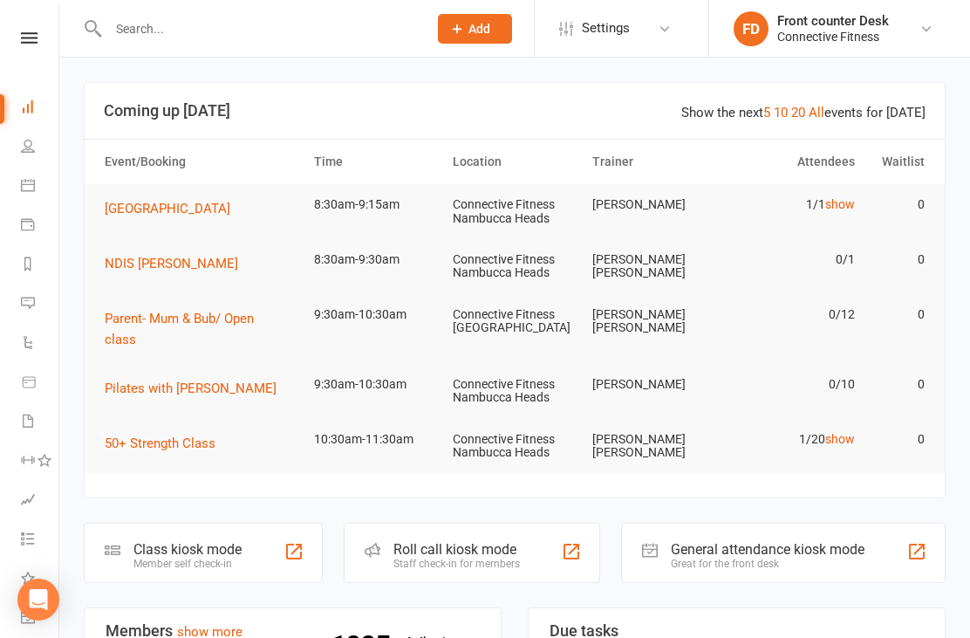
click at [839, 432] on link "show" at bounding box center [840, 439] width 30 height 14
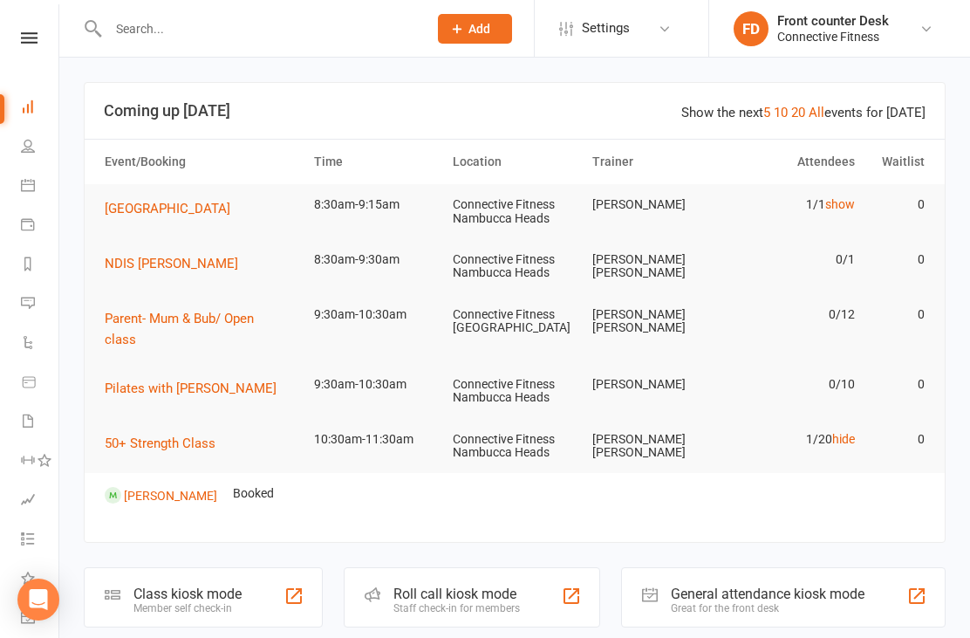
click at [852, 432] on link "hide" at bounding box center [843, 439] width 23 height 14
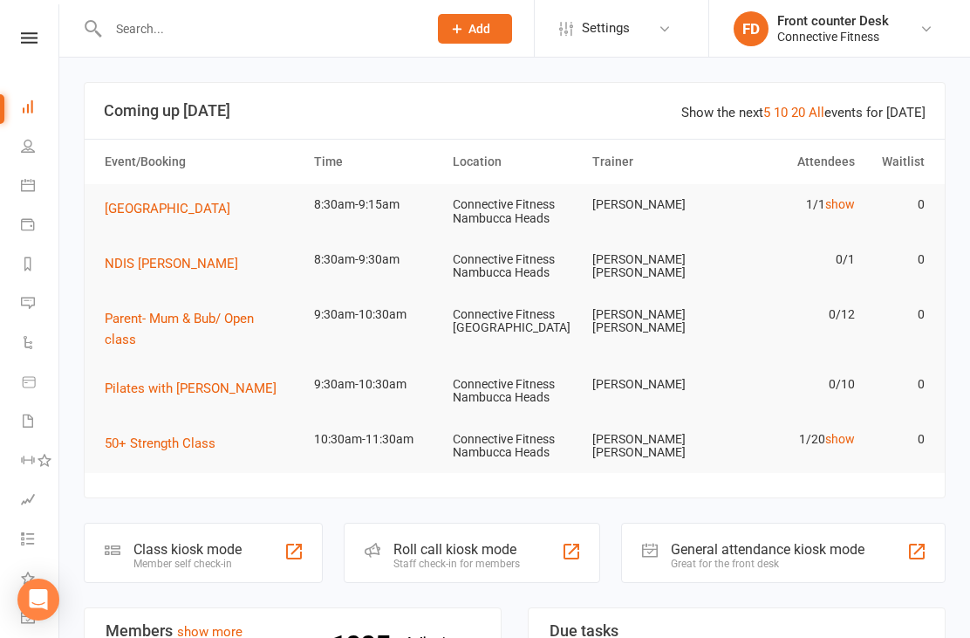
click at [460, 193] on td "Connective Fitness Nambucca Heads" at bounding box center [515, 211] width 140 height 55
click at [173, 201] on span "[GEOGRAPHIC_DATA]" at bounding box center [168, 209] width 126 height 16
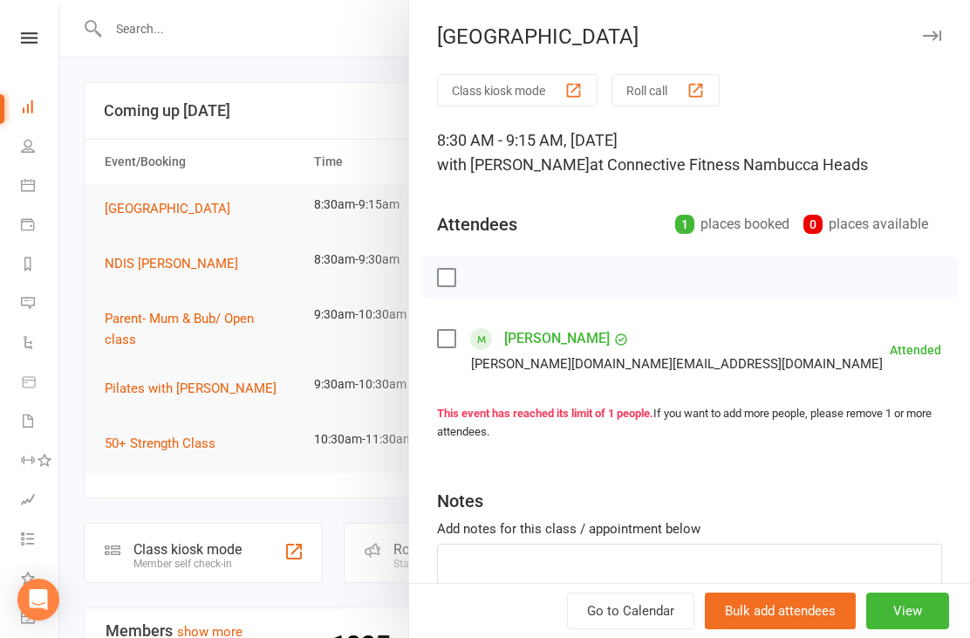
click at [297, 362] on div at bounding box center [514, 319] width 911 height 638
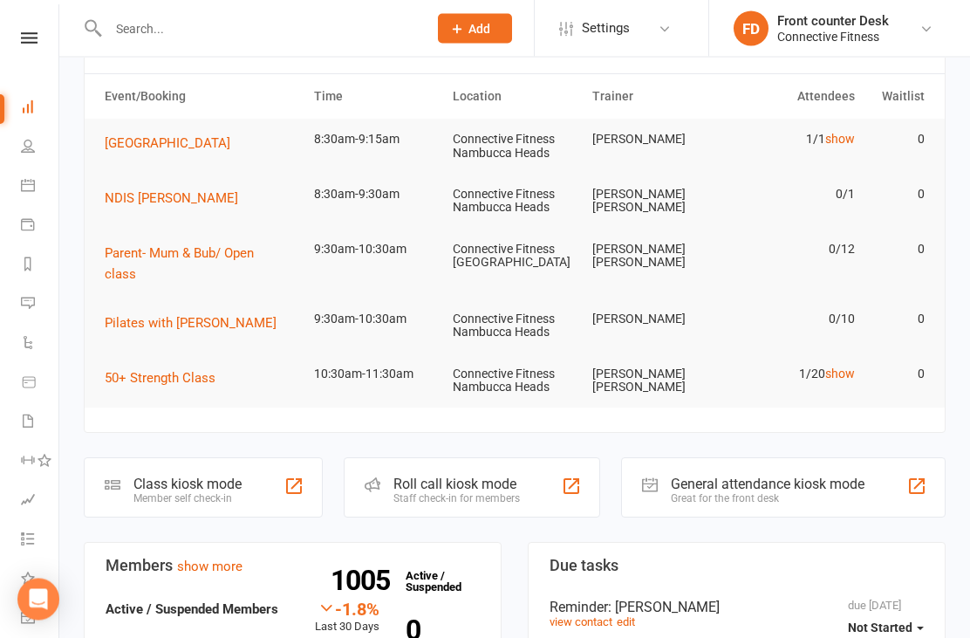
click at [776, 354] on td "1/20 show" at bounding box center [793, 374] width 140 height 41
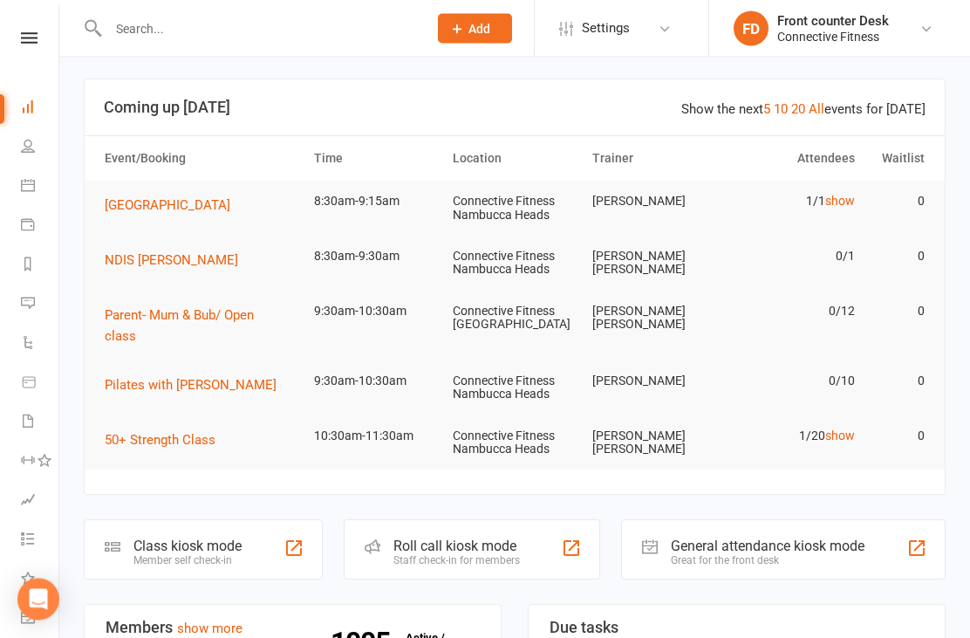
scroll to position [4, 0]
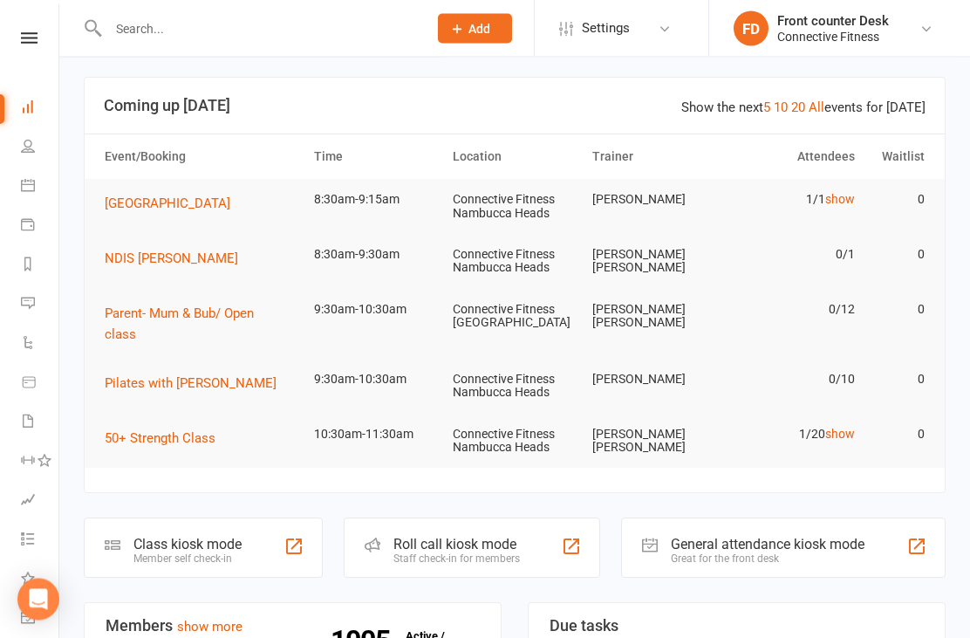
click at [842, 359] on td "0/10" at bounding box center [793, 379] width 140 height 41
click at [840, 427] on link "show" at bounding box center [840, 434] width 30 height 14
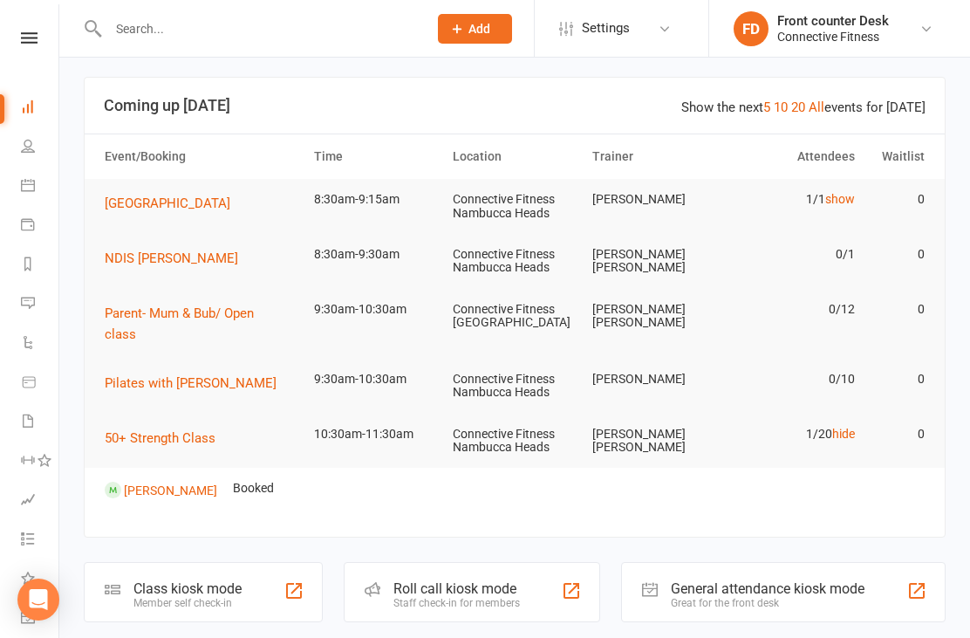
click at [862, 414] on td "1/20 hide" at bounding box center [793, 434] width 140 height 41
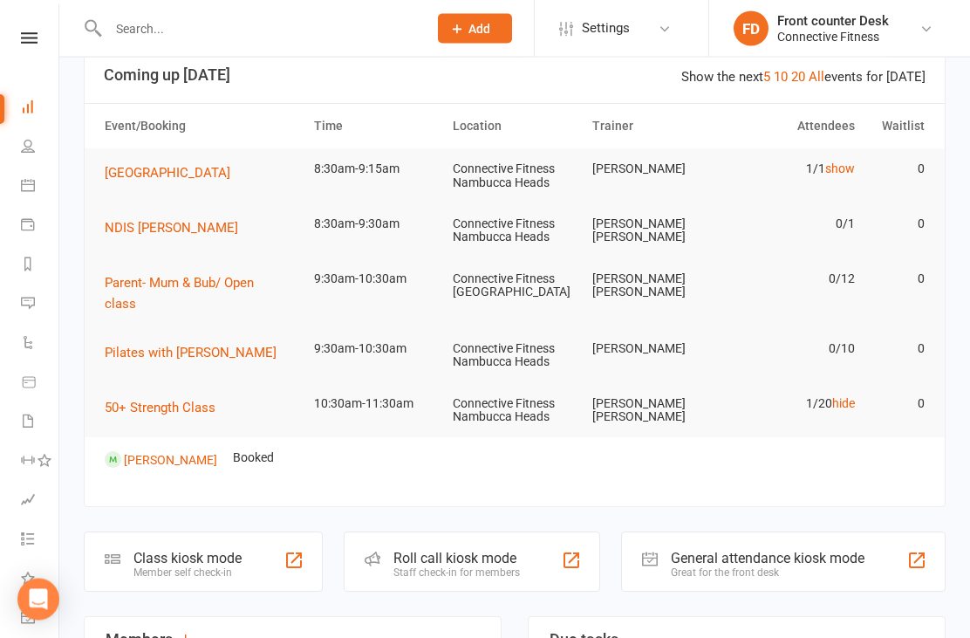
scroll to position [0, 0]
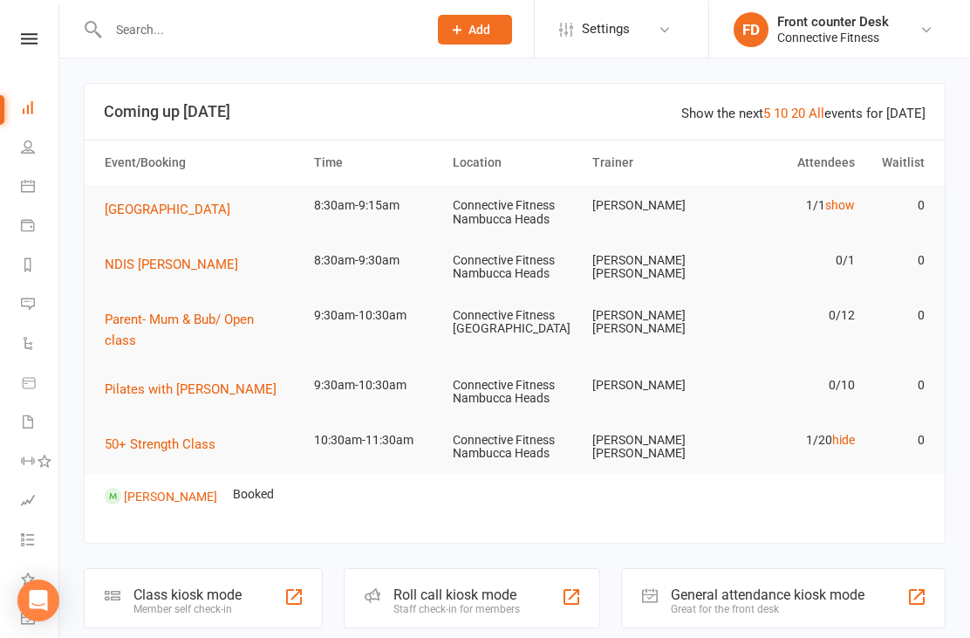
click at [16, 141] on li "People" at bounding box center [29, 147] width 58 height 39
click at [21, 156] on link "People" at bounding box center [40, 147] width 39 height 39
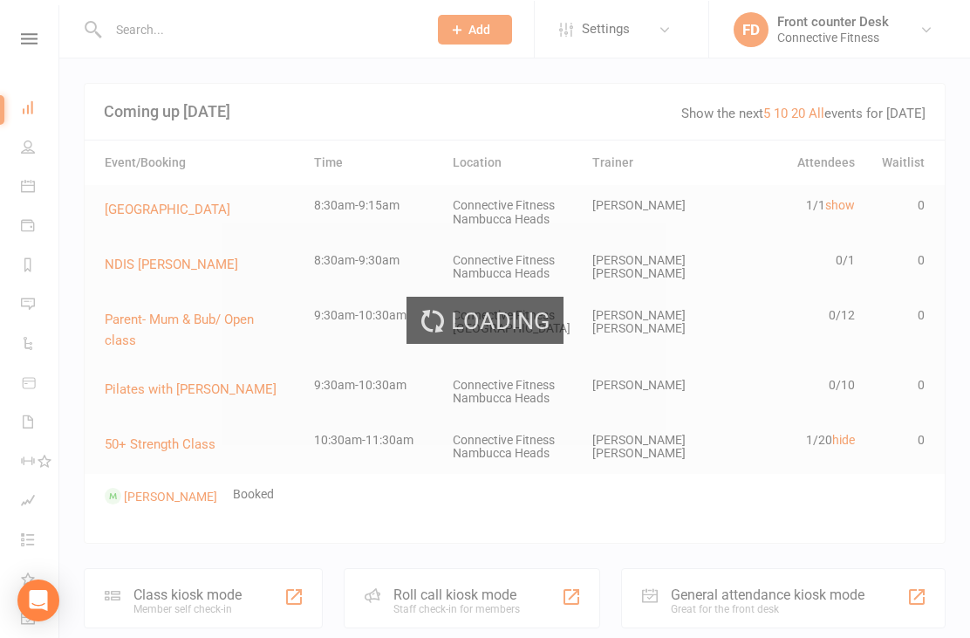
select select "100"
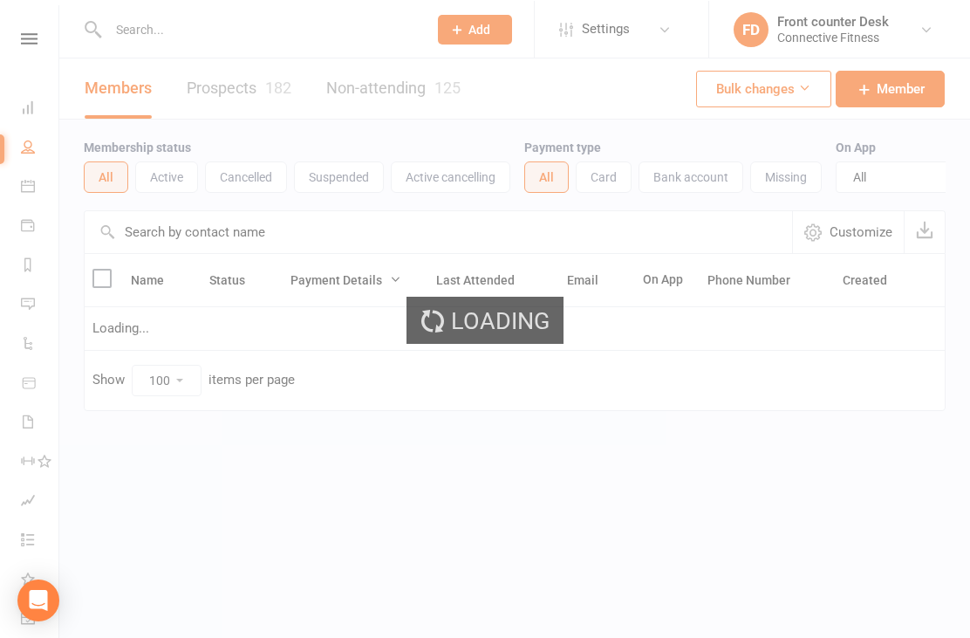
click at [28, 194] on div "Loading" at bounding box center [485, 319] width 970 height 638
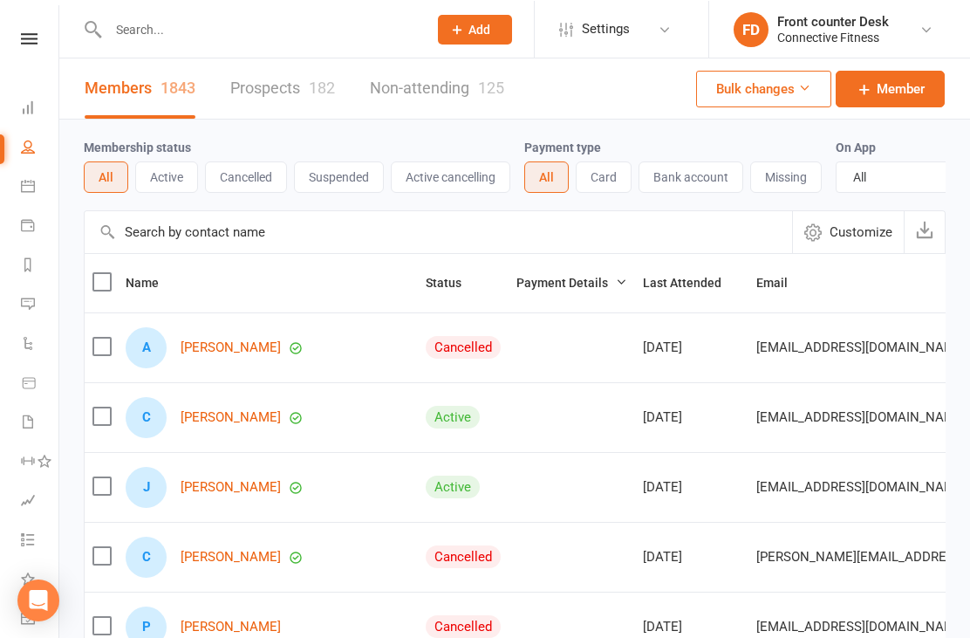
click at [29, 191] on icon at bounding box center [28, 185] width 14 height 14
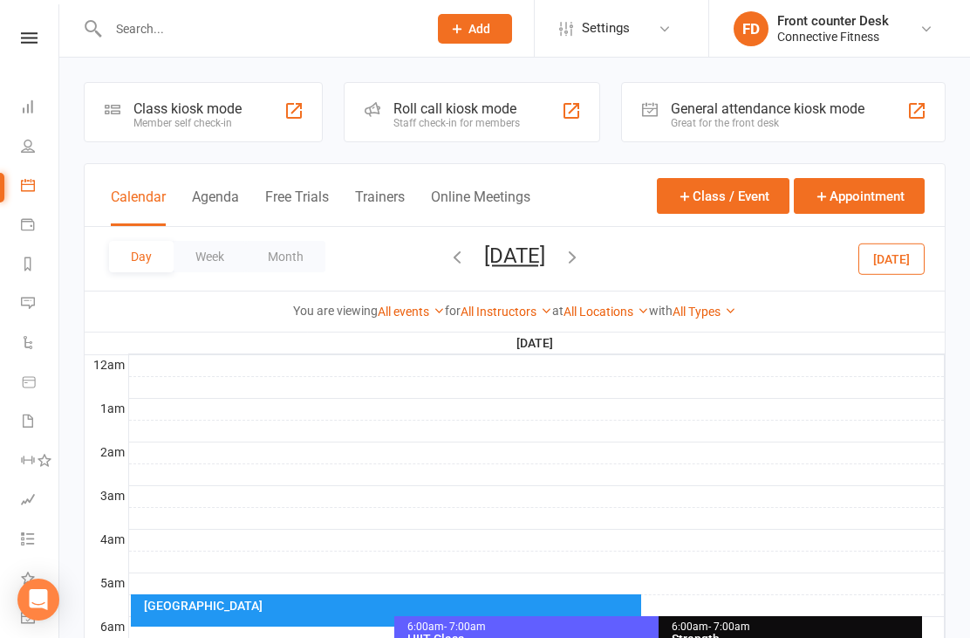
click at [24, 144] on icon at bounding box center [28, 146] width 14 height 14
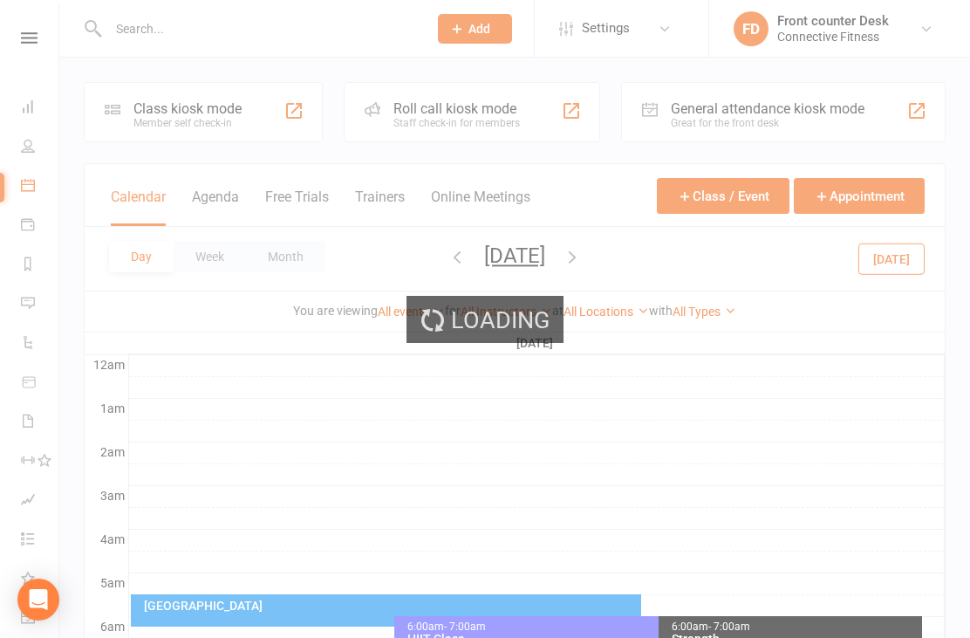
select select "100"
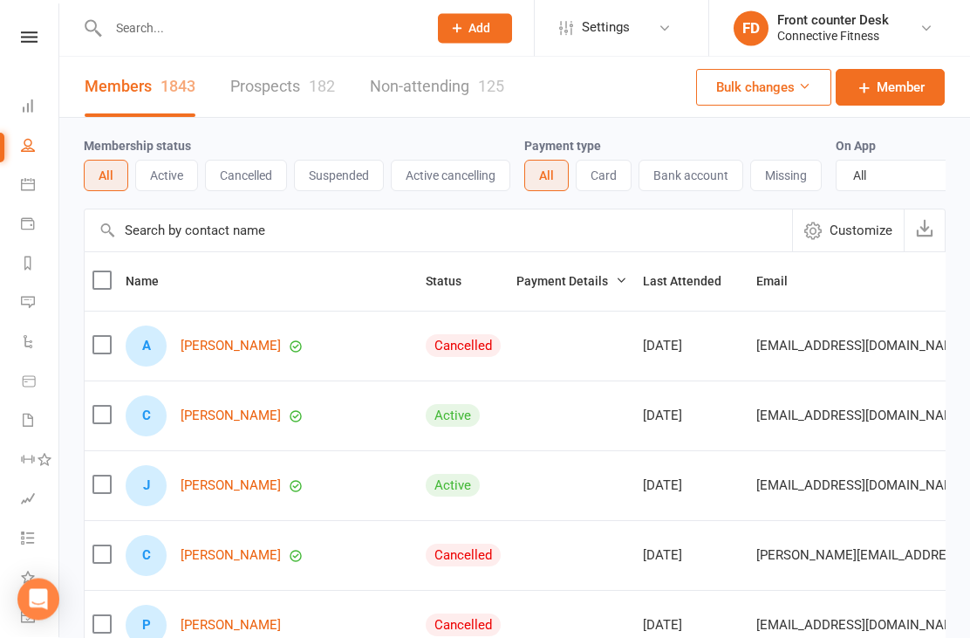
scroll to position [31, 0]
select select "100"
click at [32, 116] on link "Dashboard" at bounding box center [40, 108] width 39 height 39
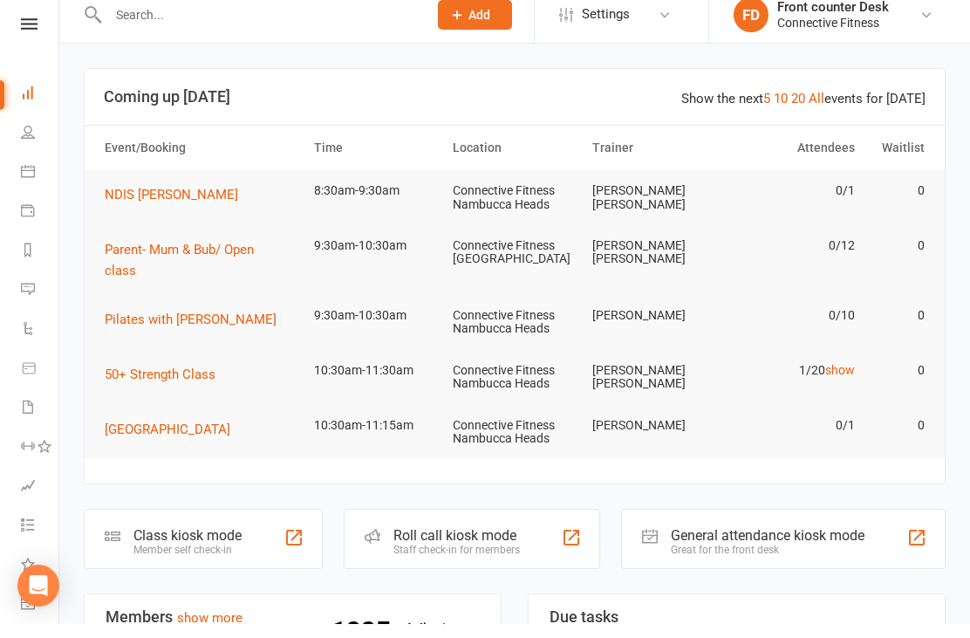
scroll to position [19, 0]
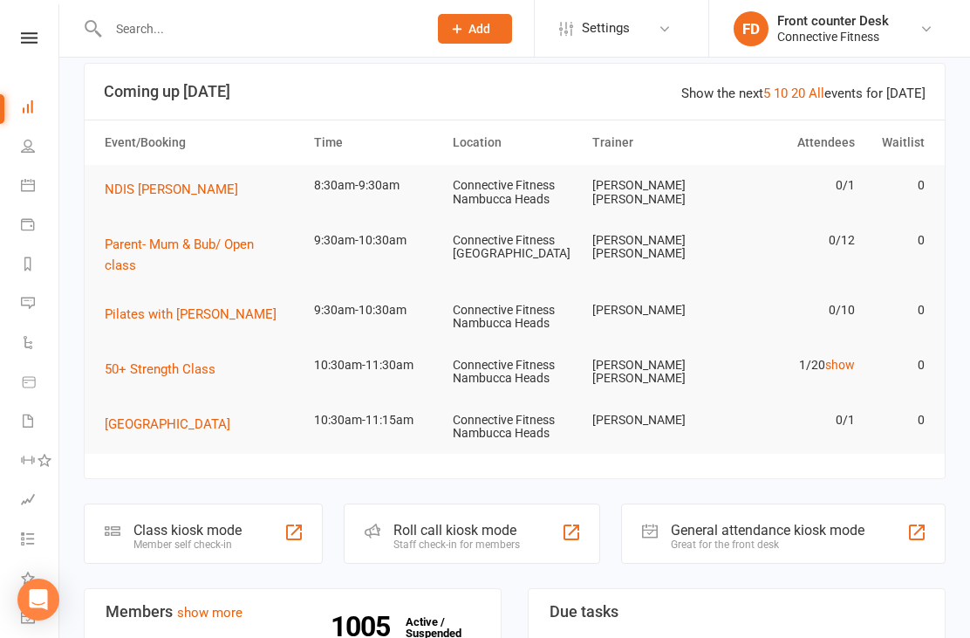
click at [414, 522] on div "Roll call kiosk mode" at bounding box center [456, 530] width 126 height 17
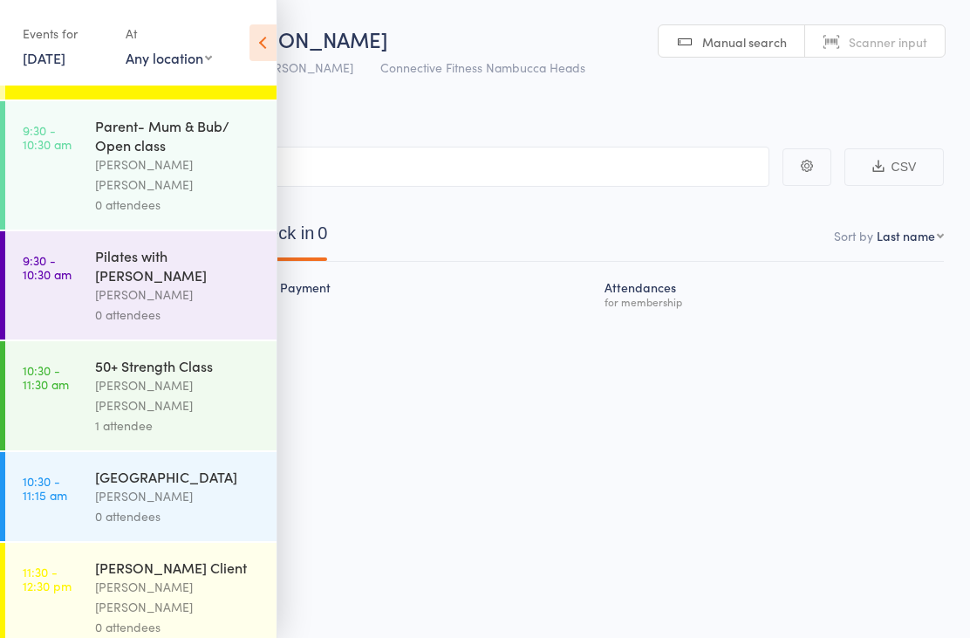
scroll to position [787, 0]
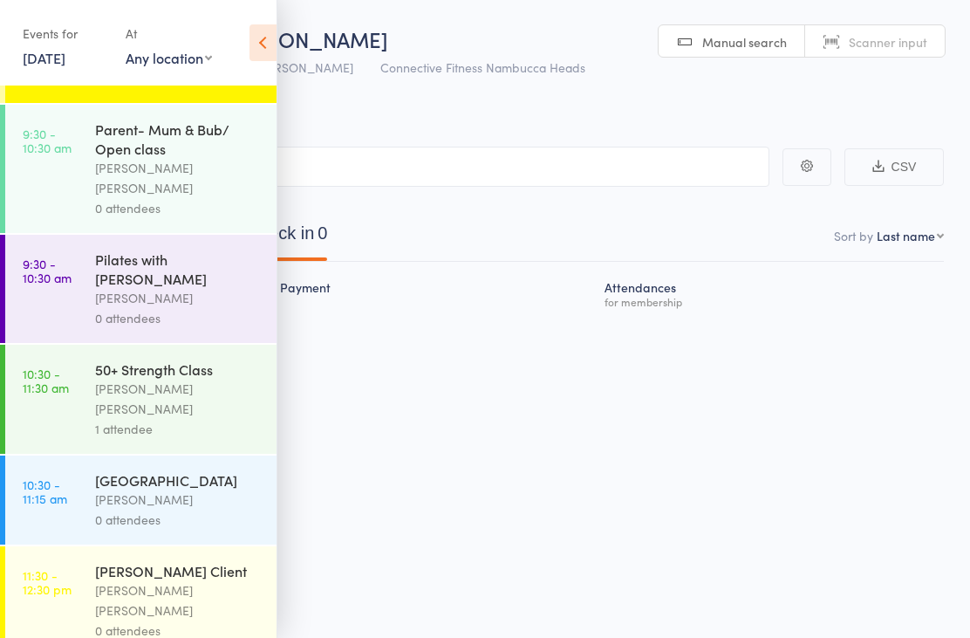
click at [66, 345] on link "10:30 - 11:30 am 50+ Strength Class [PERSON_NAME] [PERSON_NAME] 1 attendee" at bounding box center [140, 399] width 271 height 109
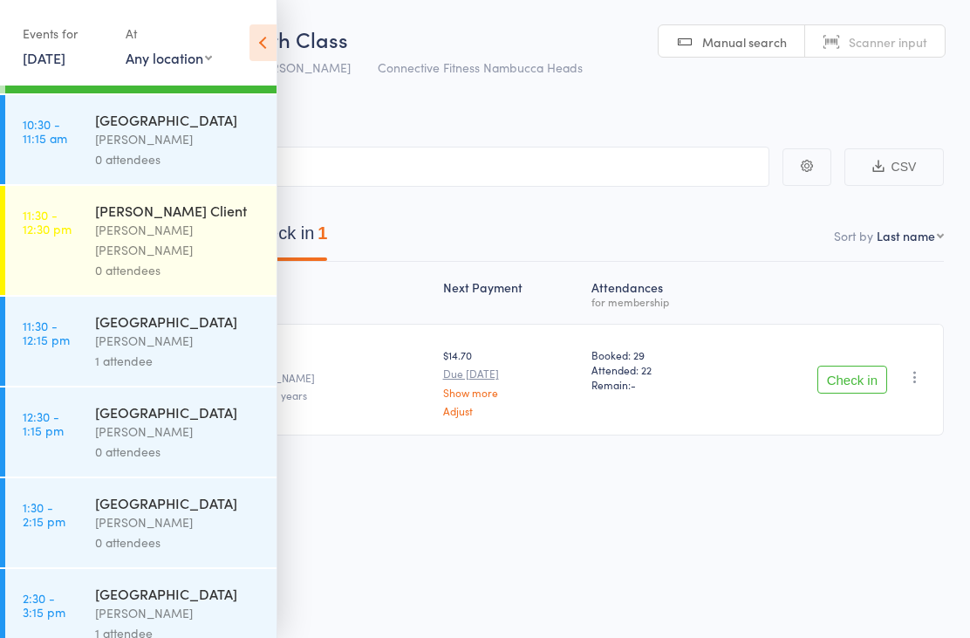
scroll to position [1149, 0]
